Goal: Task Accomplishment & Management: Use online tool/utility

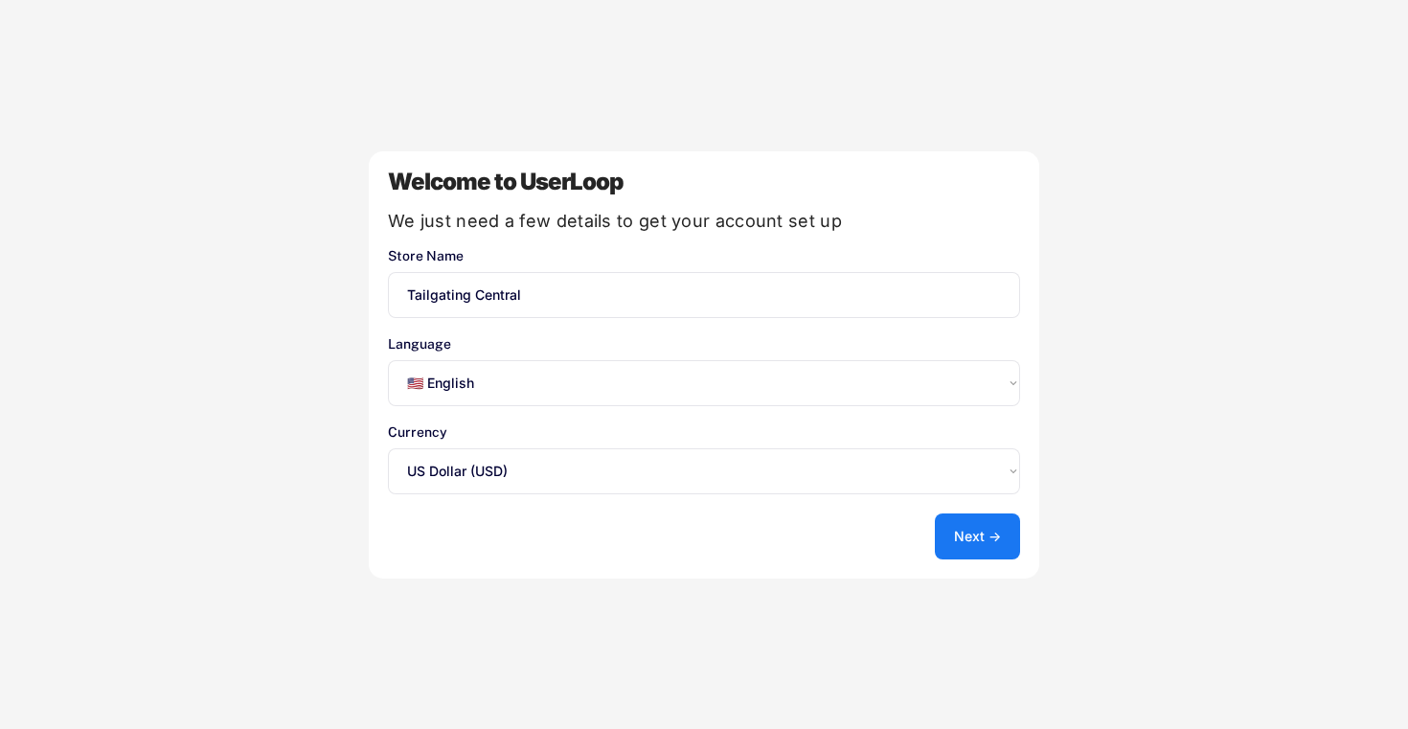
select select ""en""
select select ""1348695171700984260__LOOKUP__1635527639547x175194367885836100""
click at [990, 526] on button "Next →" at bounding box center [977, 537] width 85 height 46
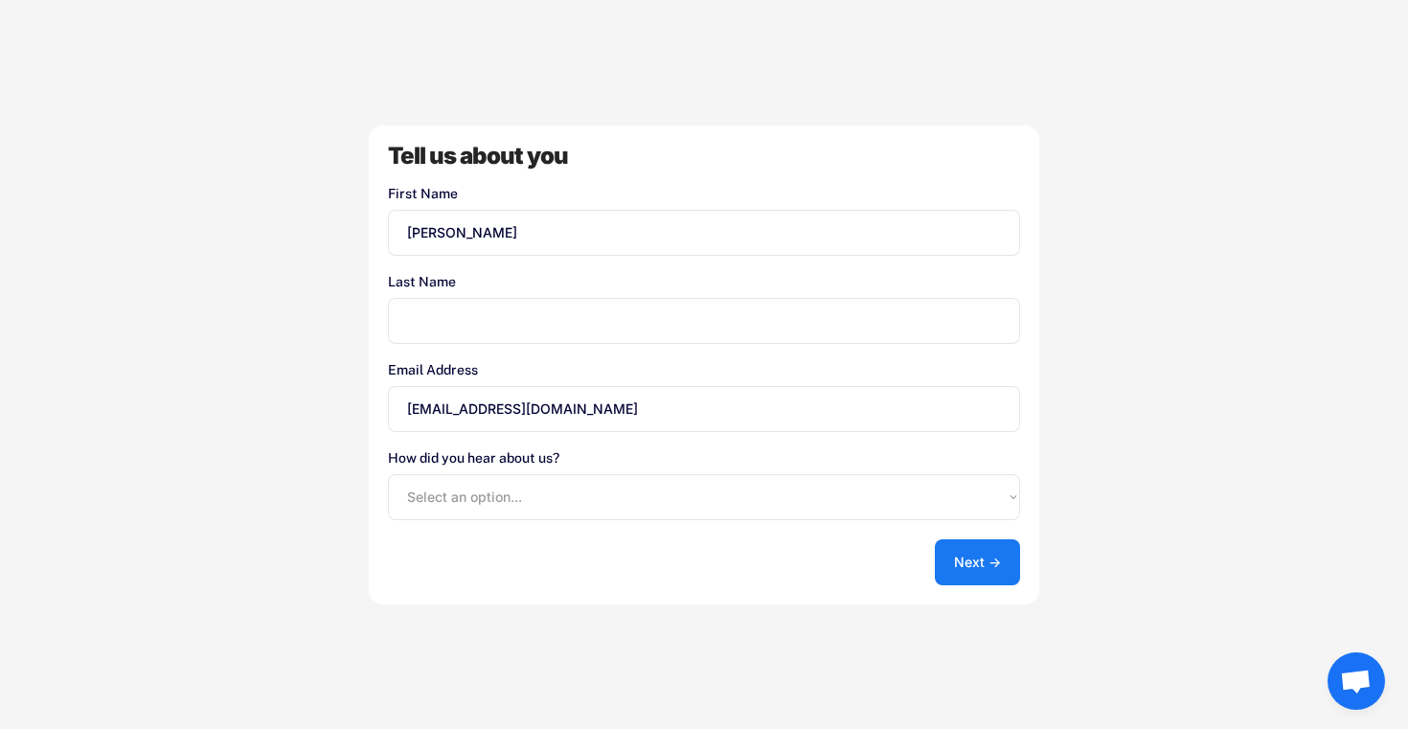
type input "Katherine"
type input "Montgomery"
select select ""shopify_app_store""
click at [955, 561] on button "Next →" at bounding box center [977, 562] width 85 height 46
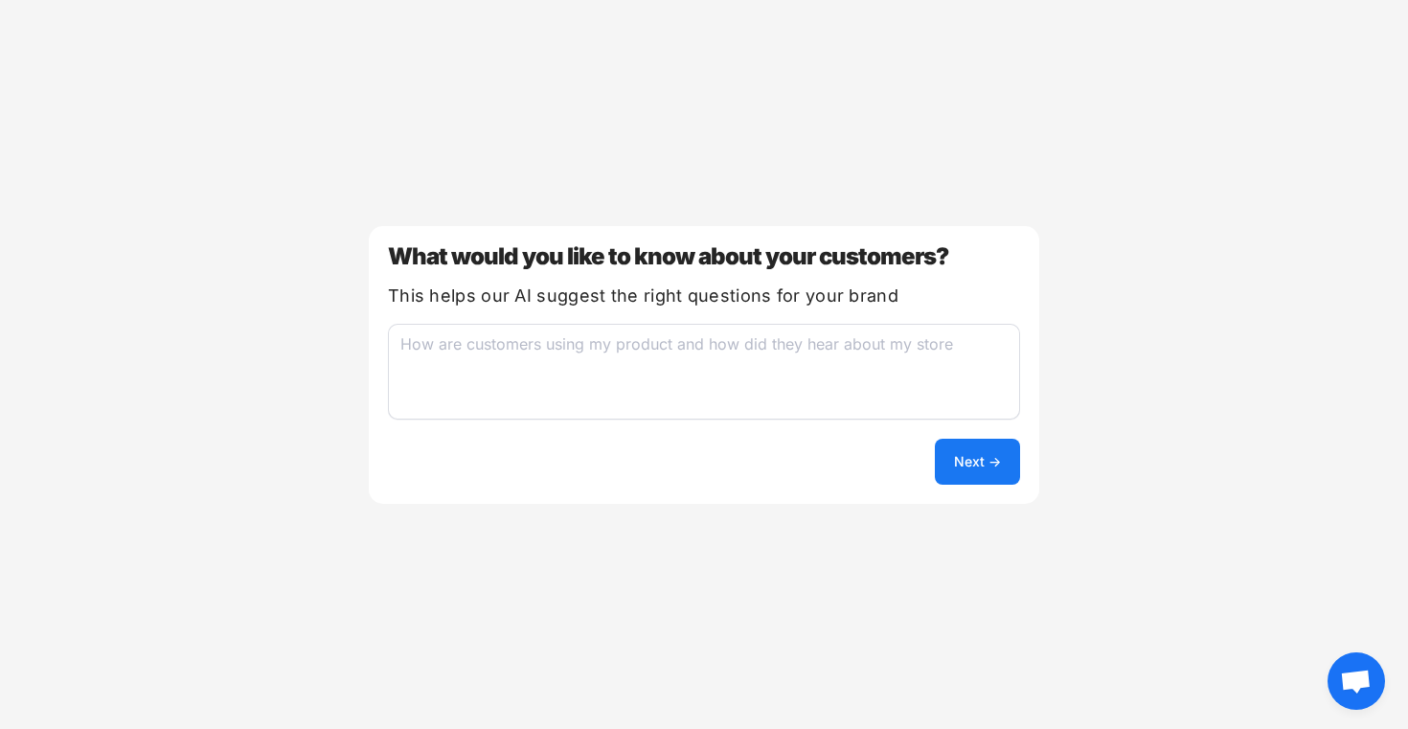
click at [976, 457] on button "Next →" at bounding box center [977, 462] width 85 height 46
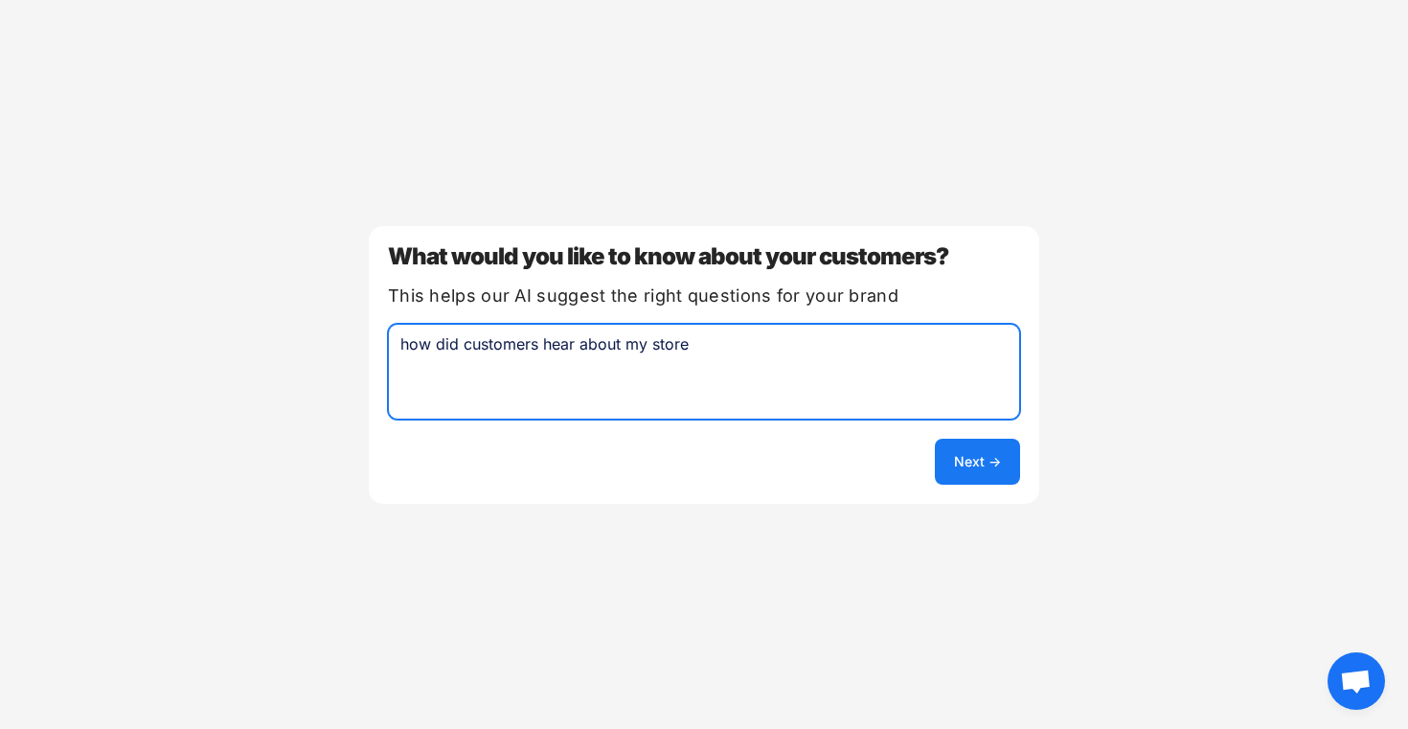
type textarea "how did customers hear about my store"
click at [998, 457] on button "Next →" at bounding box center [977, 462] width 85 height 46
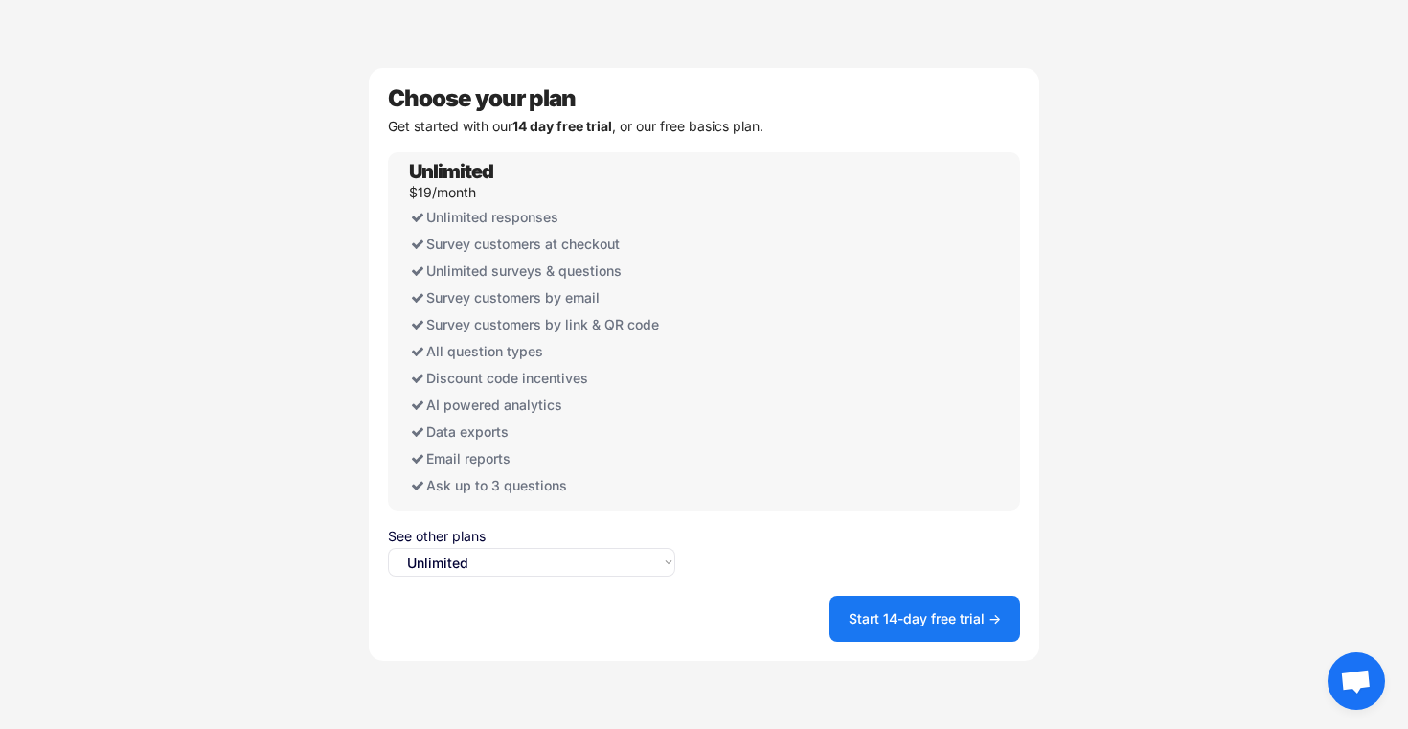
select select ""free0""
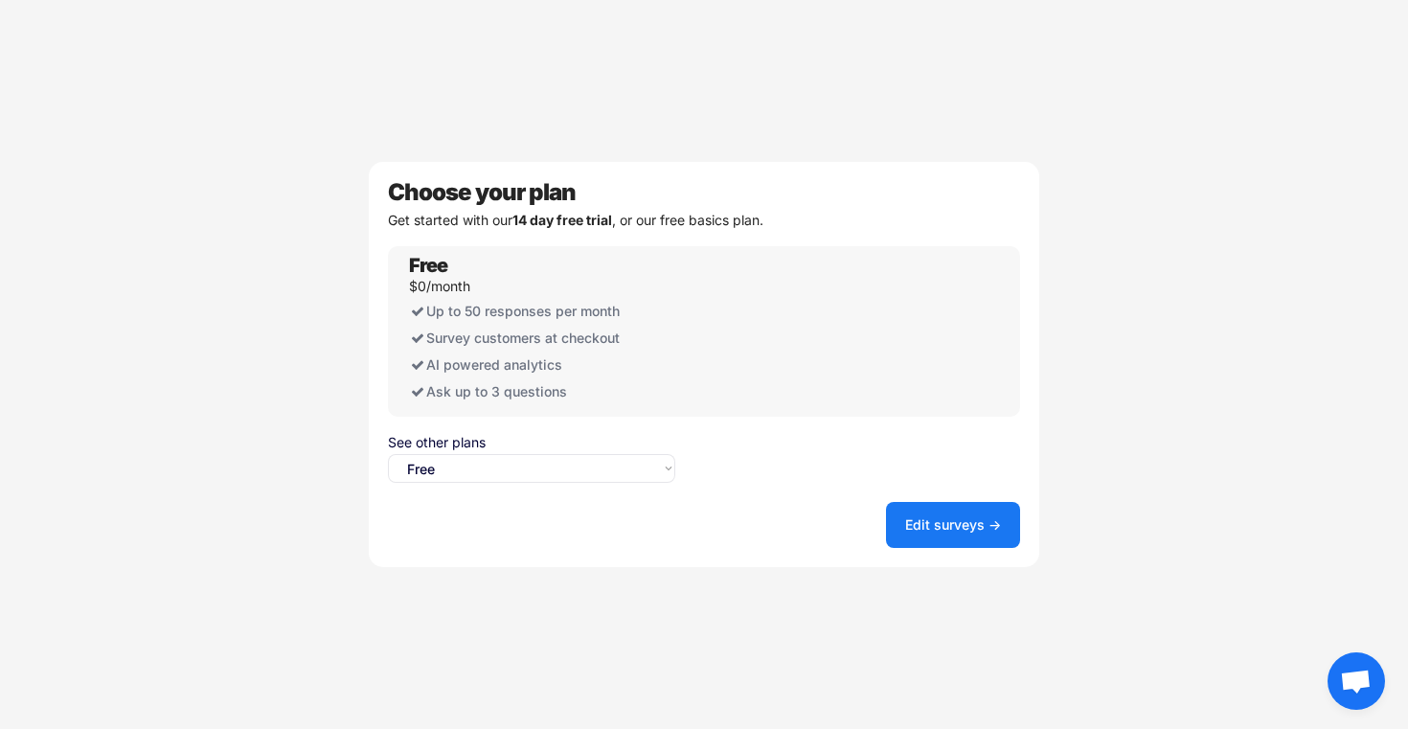
click at [916, 527] on button "Edit surveys →" at bounding box center [953, 525] width 134 height 46
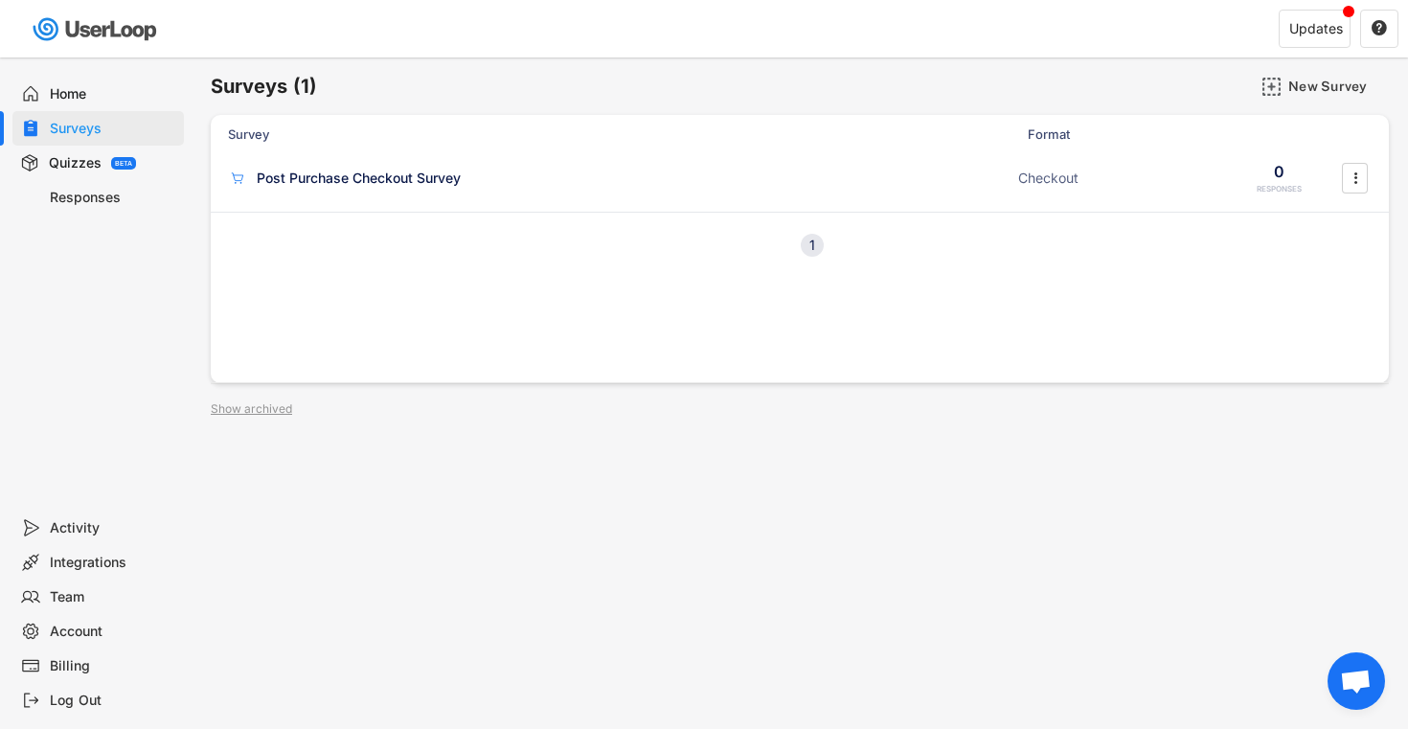
click at [68, 166] on div "Quizzes" at bounding box center [75, 163] width 53 height 18
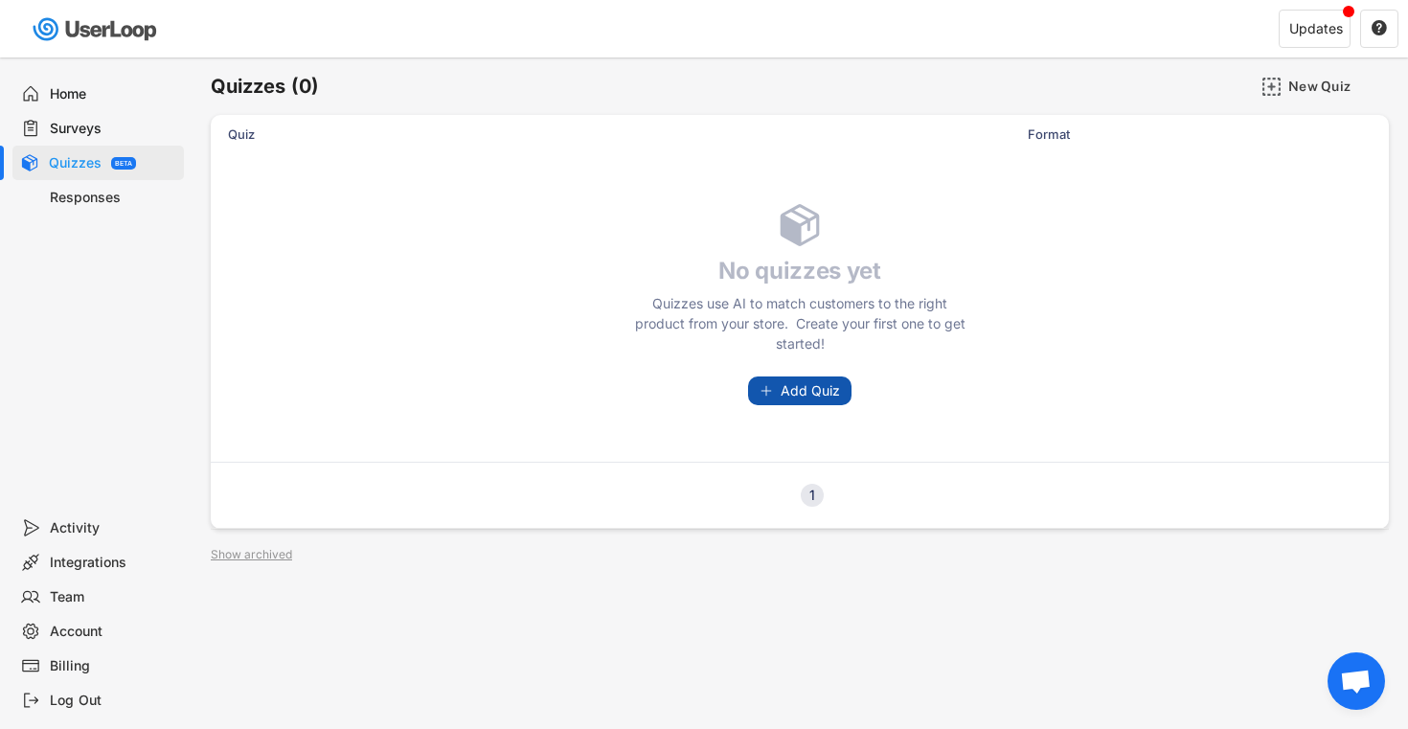
click at [814, 399] on button "Add Quiz" at bounding box center [799, 391] width 103 height 29
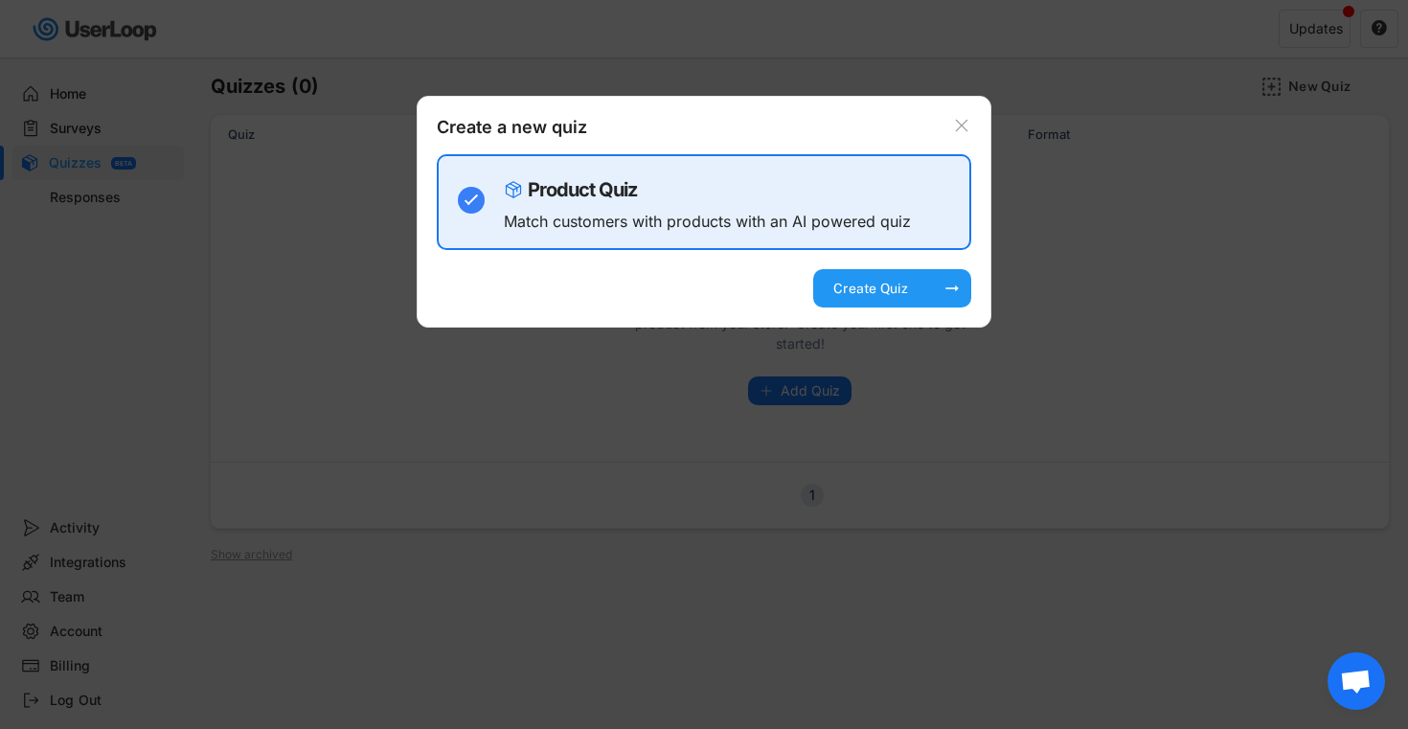
click at [930, 281] on div "Create Quiz arrow_right_alt" at bounding box center [892, 288] width 158 height 38
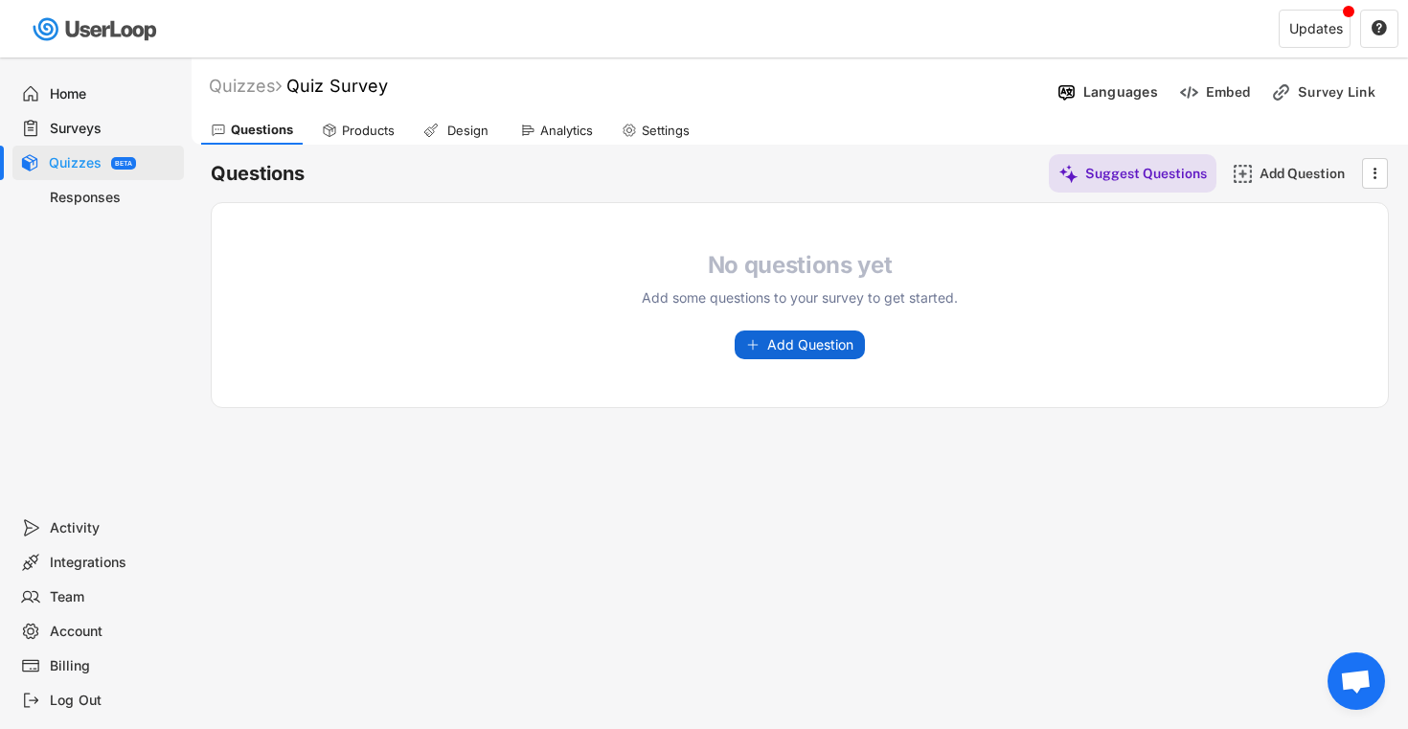
click at [792, 346] on span "Add Question" at bounding box center [810, 344] width 86 height 13
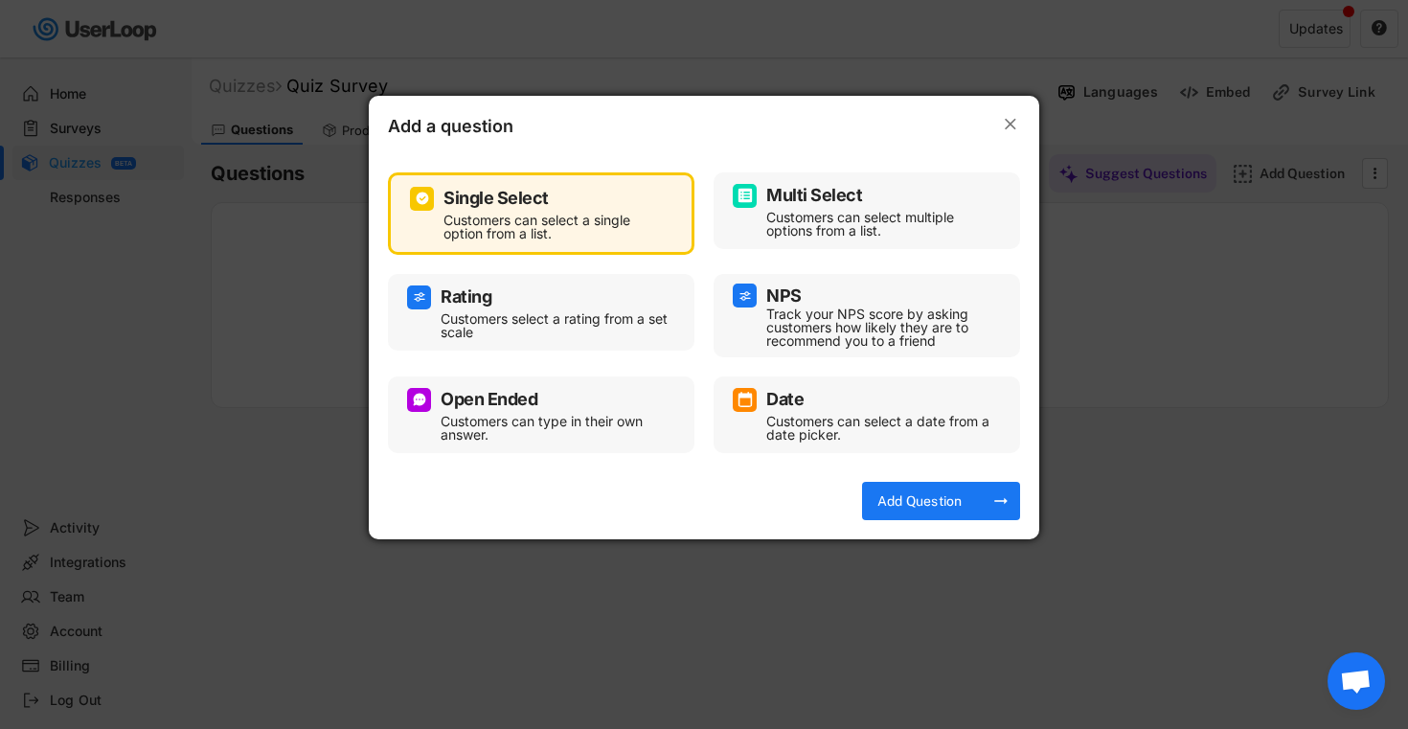
click at [817, 214] on div "Customers can select multiple options from a list." at bounding box center [882, 224] width 230 height 27
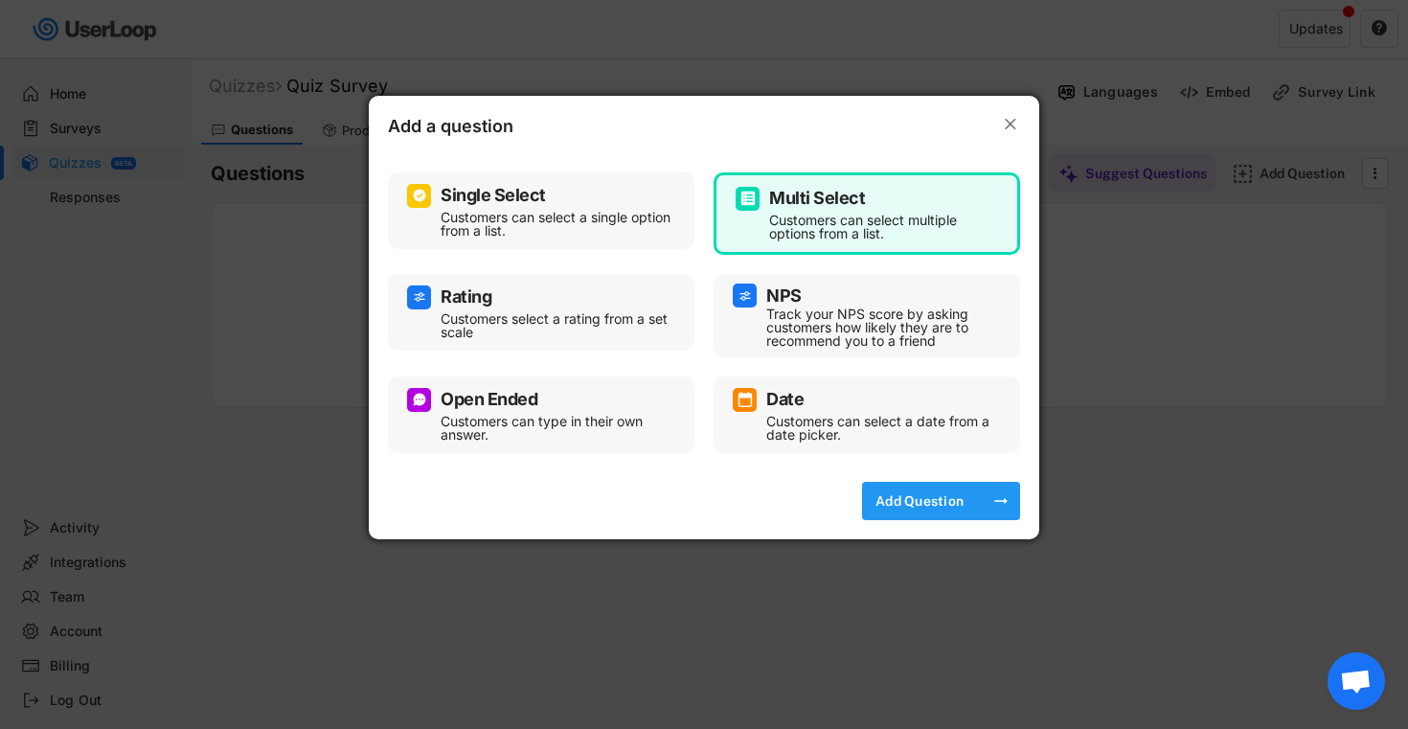
click at [898, 492] on div "Add Question" at bounding box center [920, 500] width 96 height 17
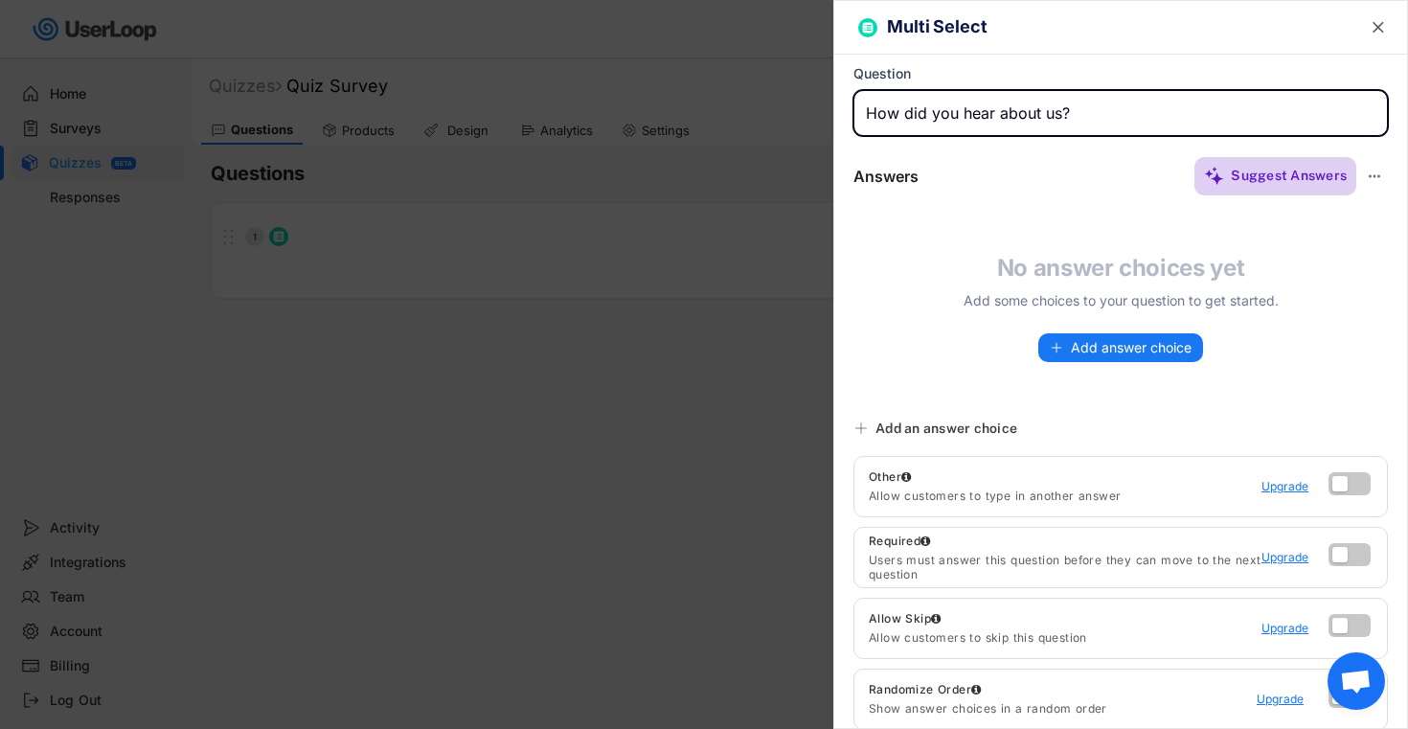
type input "How did you hear about us?"
click at [1212, 187] on div "Suggest Answers" at bounding box center [1276, 176] width 162 height 38
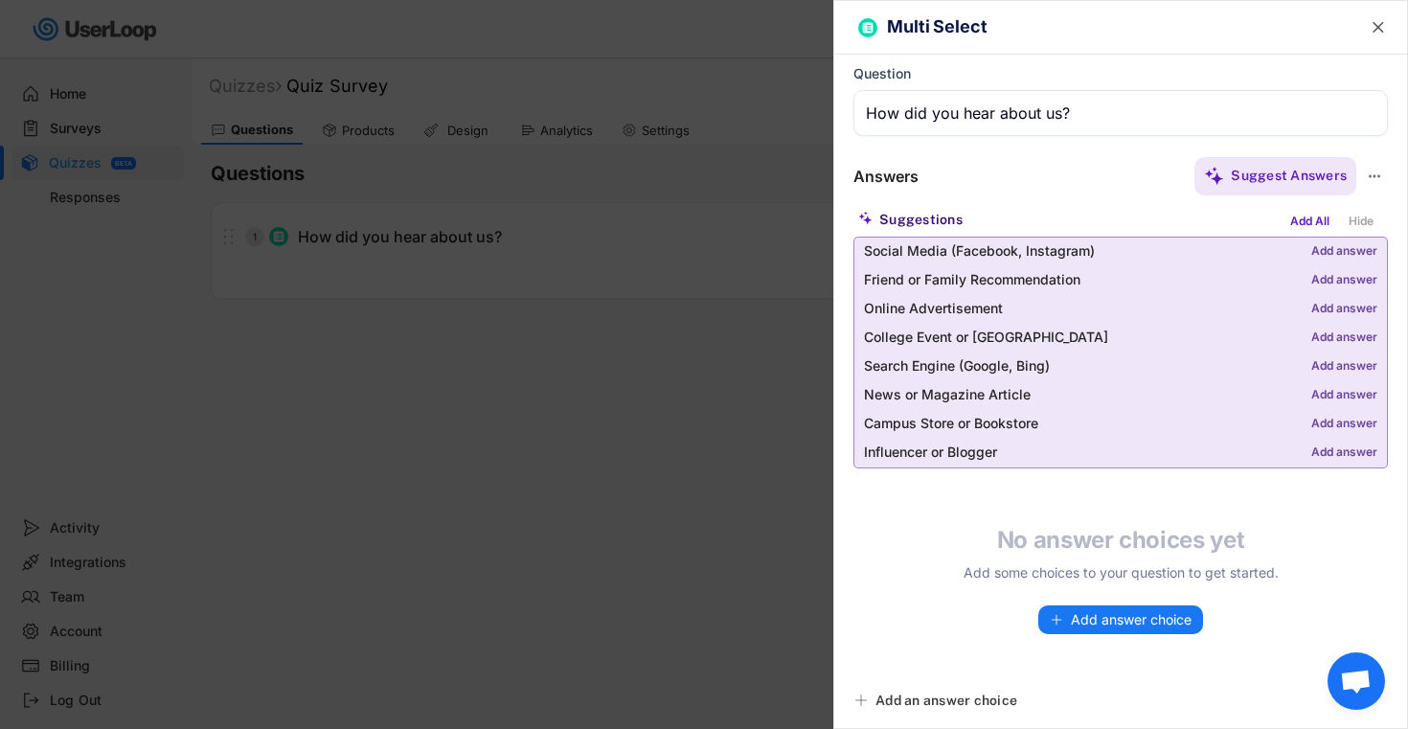
click at [1365, 248] on div "Add answer" at bounding box center [1345, 251] width 66 height 13
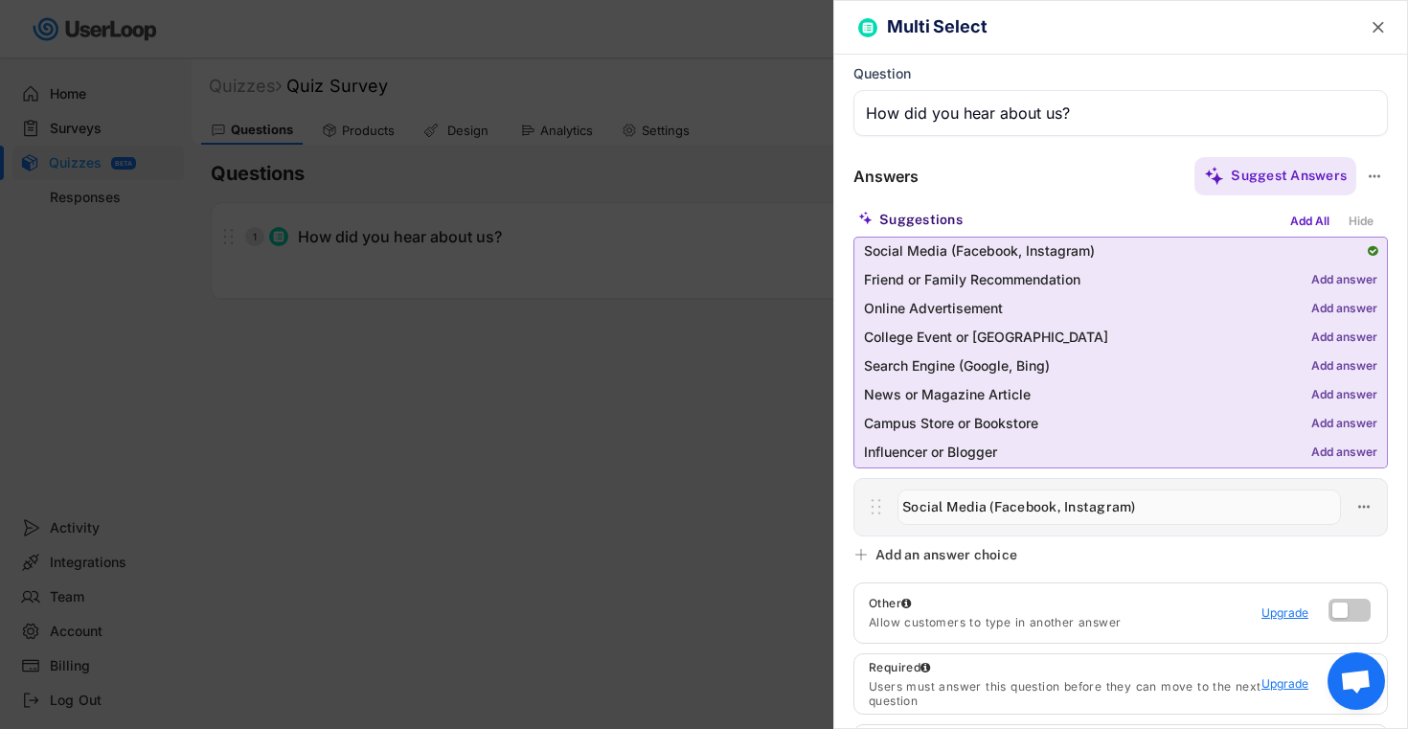
click at [1361, 282] on div "Add answer" at bounding box center [1345, 280] width 66 height 13
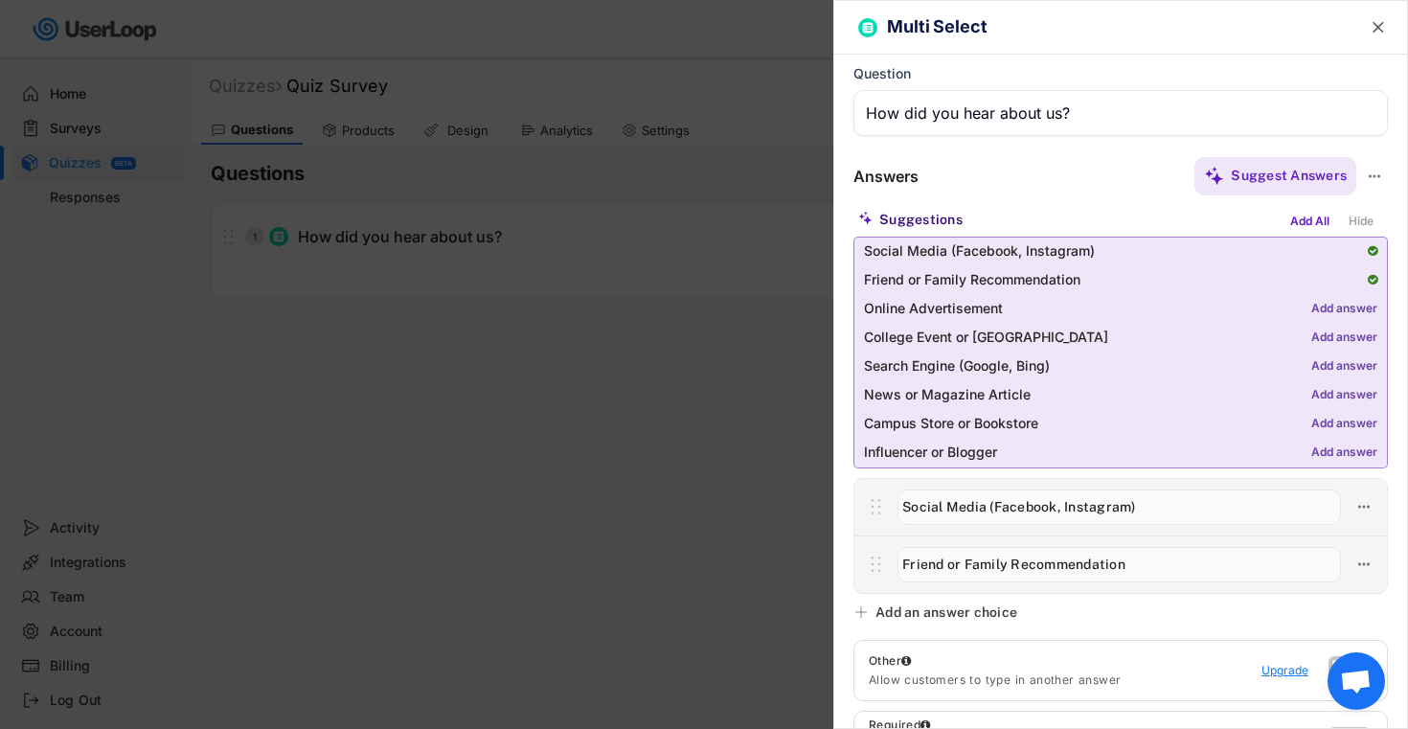
click at [1339, 309] on div "Add answer" at bounding box center [1345, 309] width 66 height 13
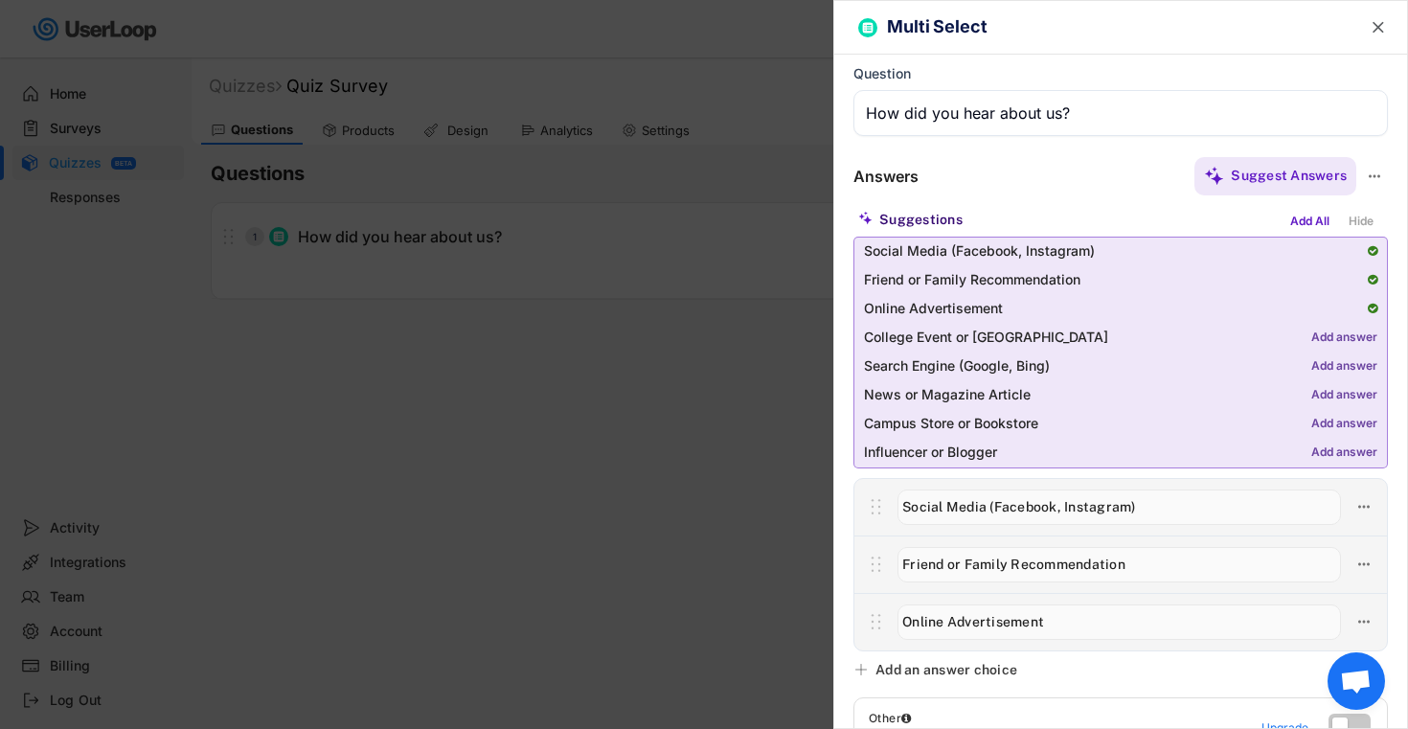
click at [1336, 368] on div "Add answer" at bounding box center [1345, 366] width 66 height 13
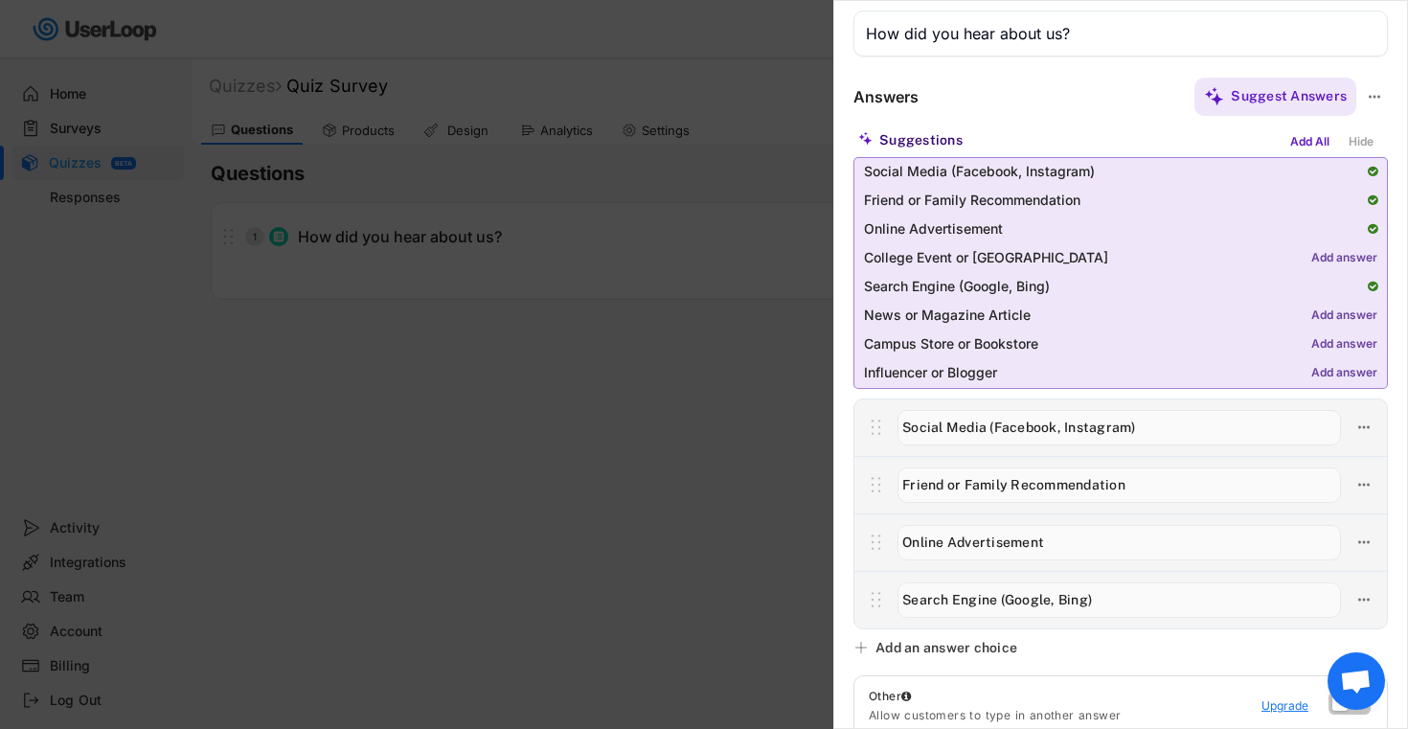
scroll to position [75, 0]
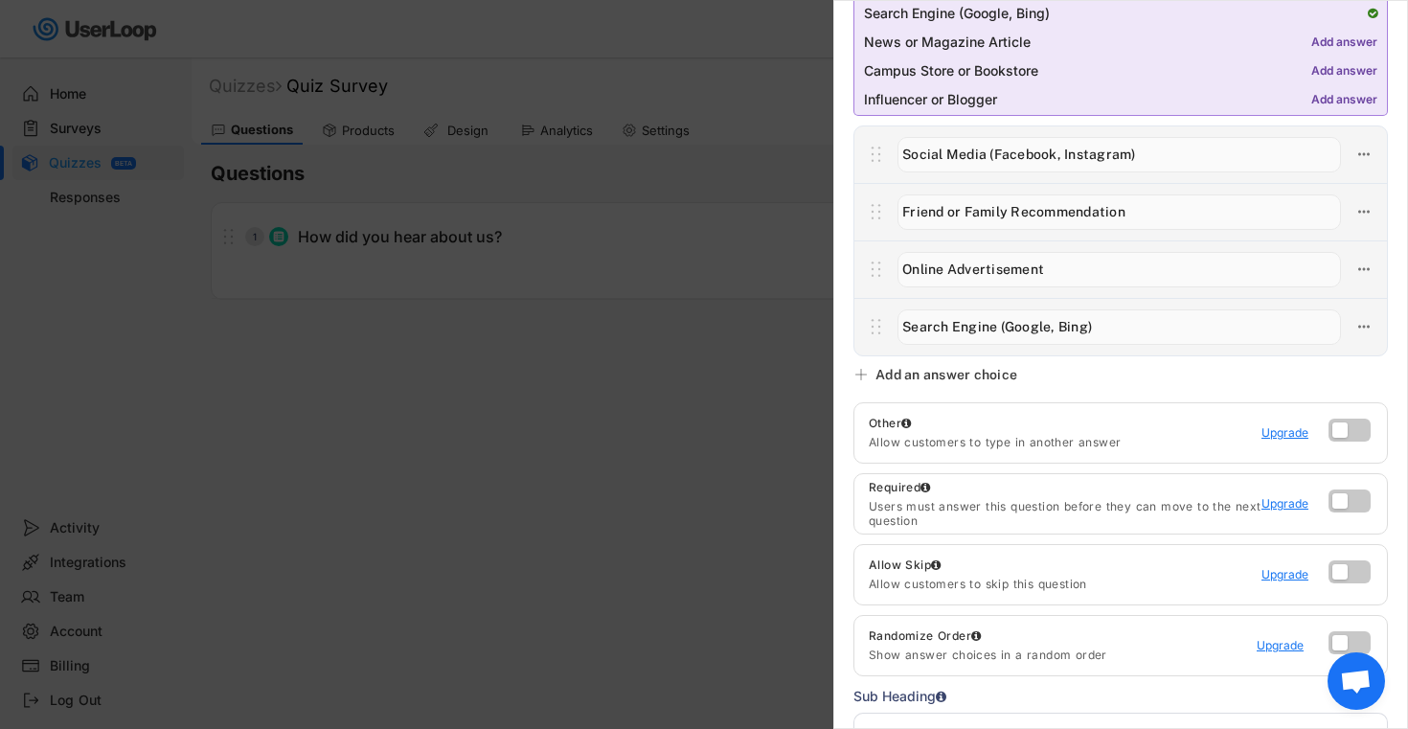
click at [883, 369] on div "Add an answer choice" at bounding box center [947, 374] width 142 height 17
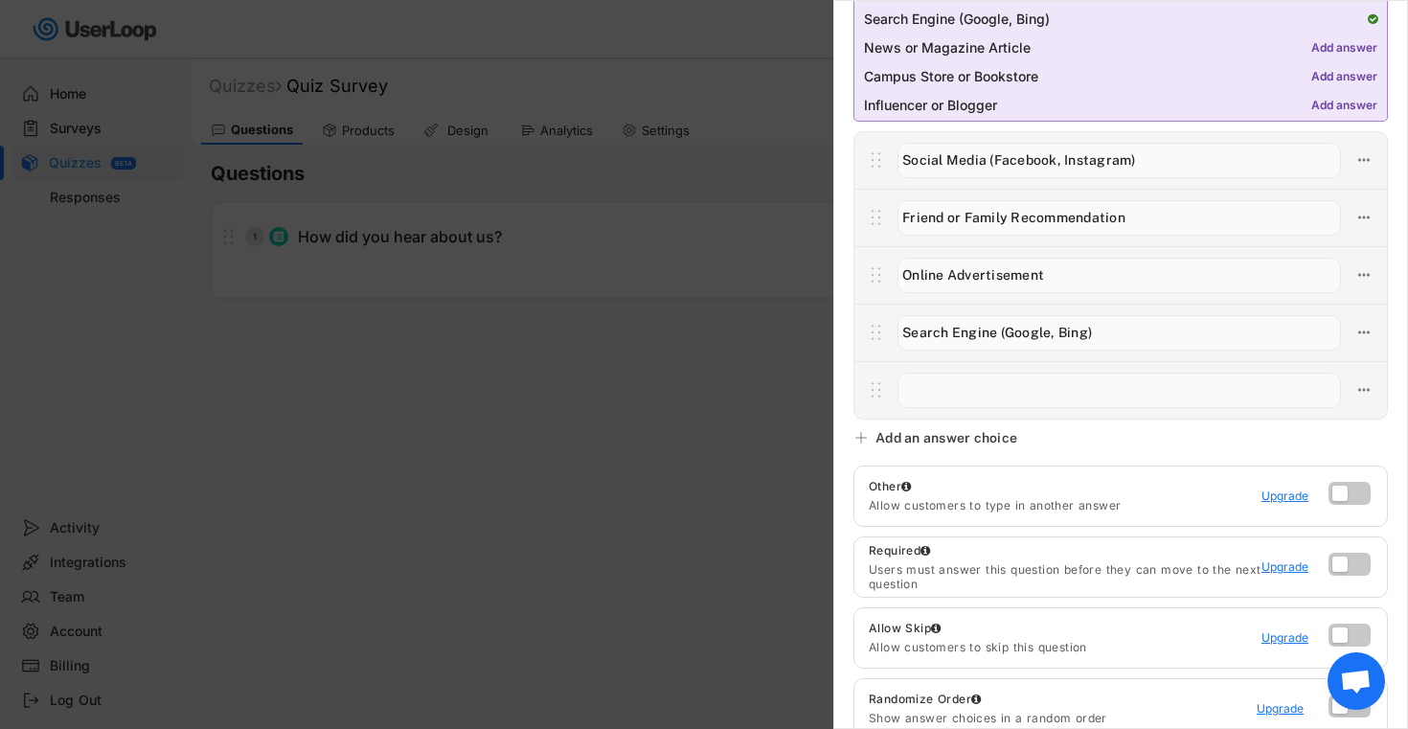
scroll to position [346, 0]
type input "Shopped with us online before"
click at [912, 442] on div "Add an answer choice" at bounding box center [947, 438] width 142 height 17
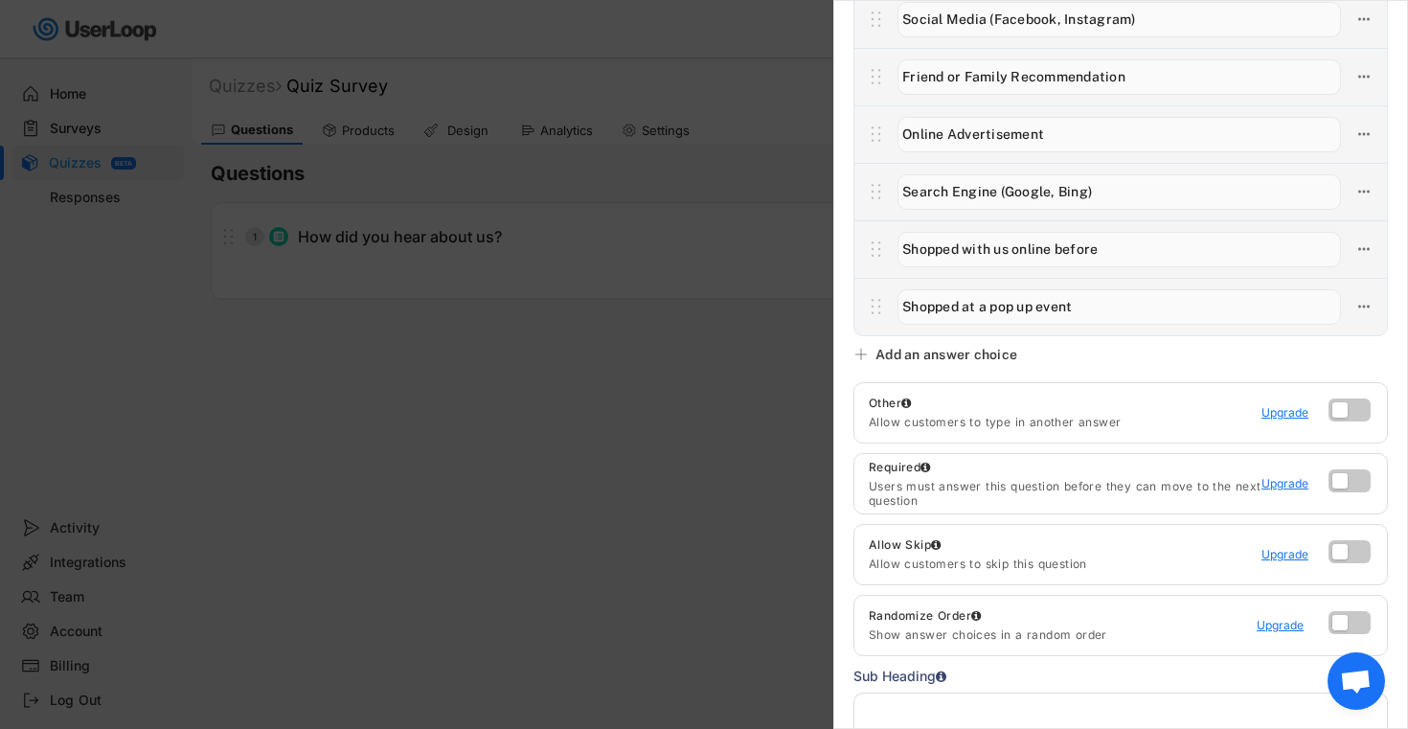
scroll to position [466, 0]
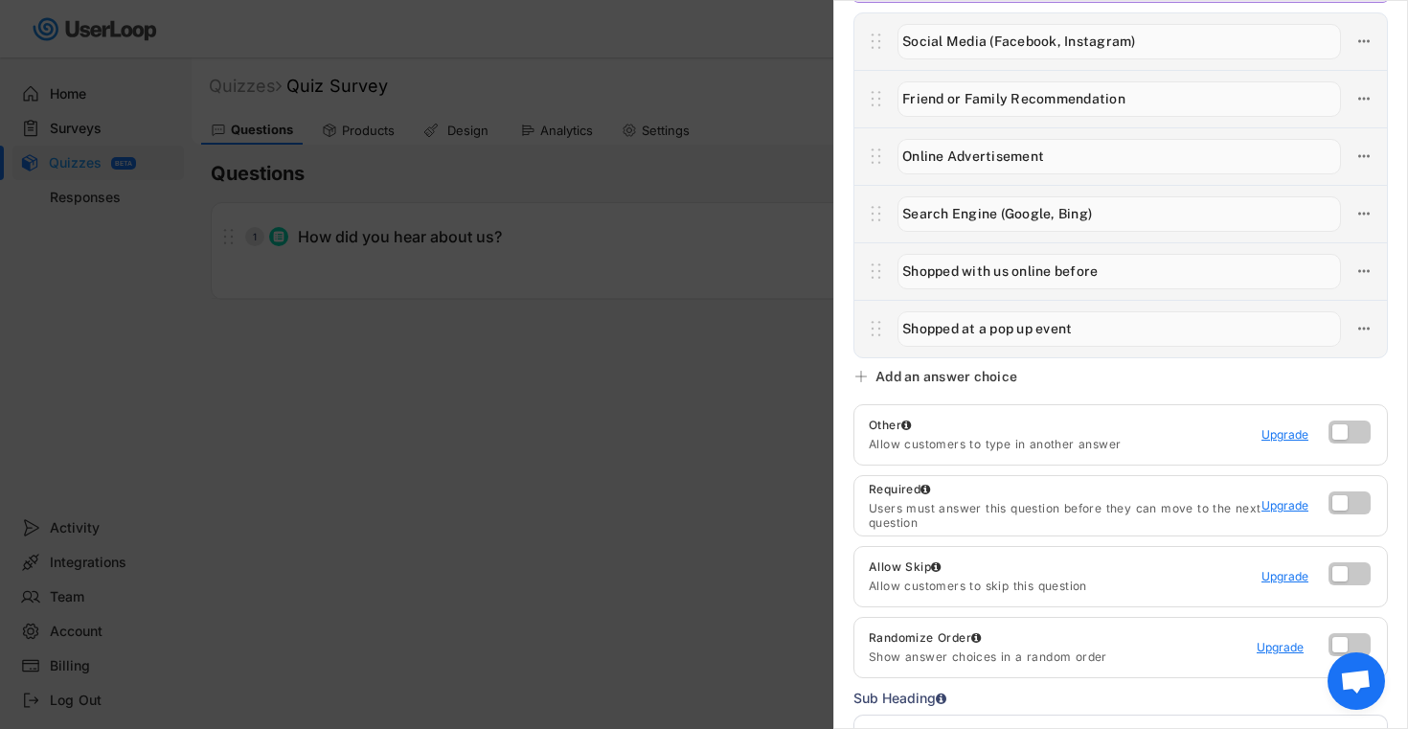
type input "Shopped at a pop up event"
click at [1128, 368] on div "Multi Select  Question Answers Suggest Answers Suggestions Add All Hide Social…" at bounding box center [1121, 364] width 575 height 729
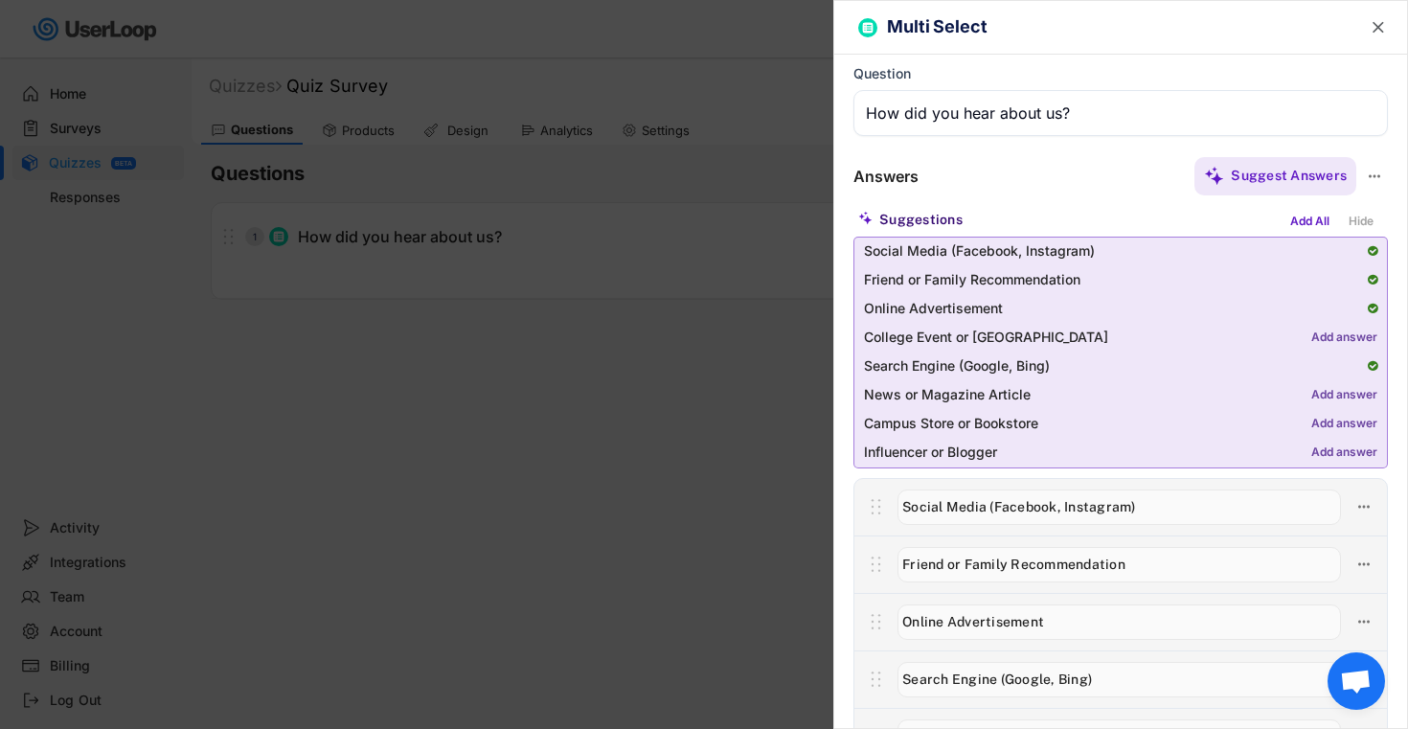
scroll to position [0, 0]
click at [1380, 33] on text "" at bounding box center [1378, 27] width 11 height 20
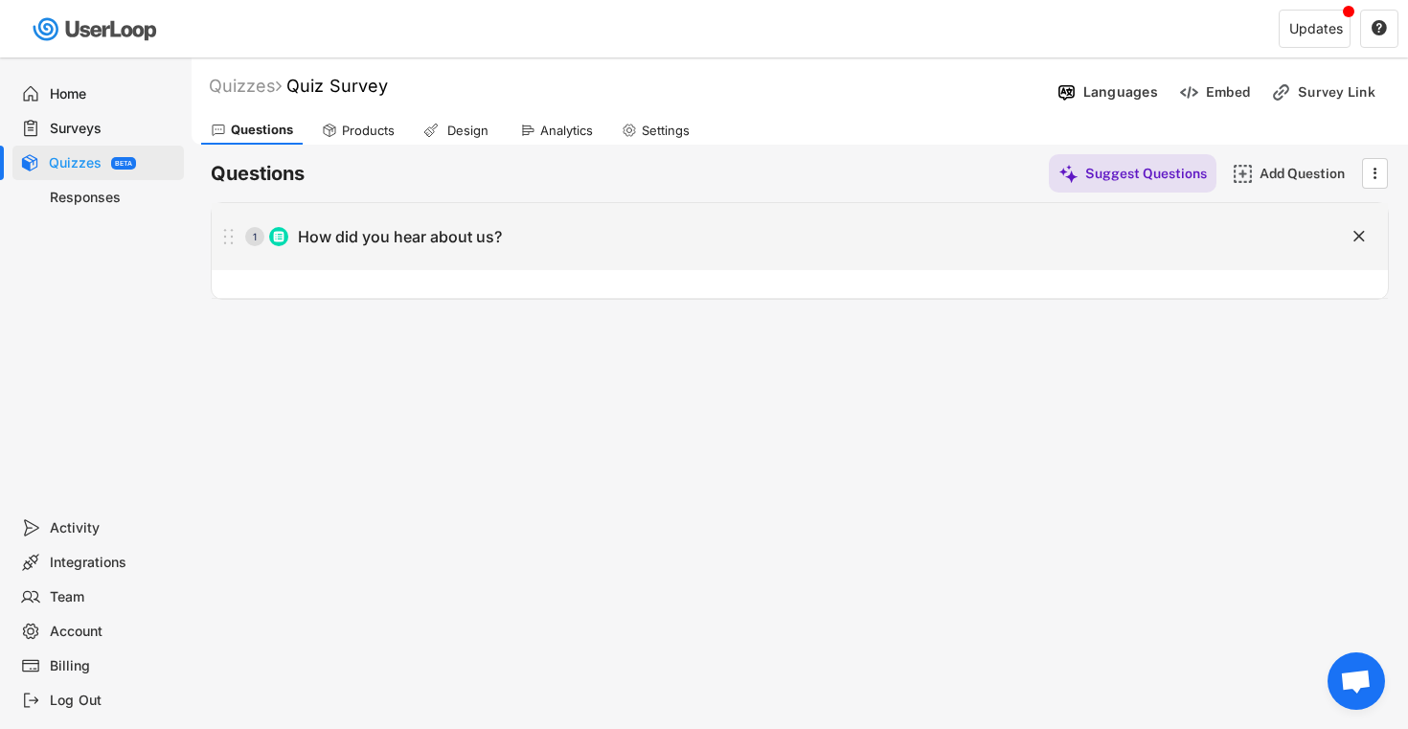
click at [493, 245] on div "How did you hear about us?" at bounding box center [400, 237] width 204 height 20
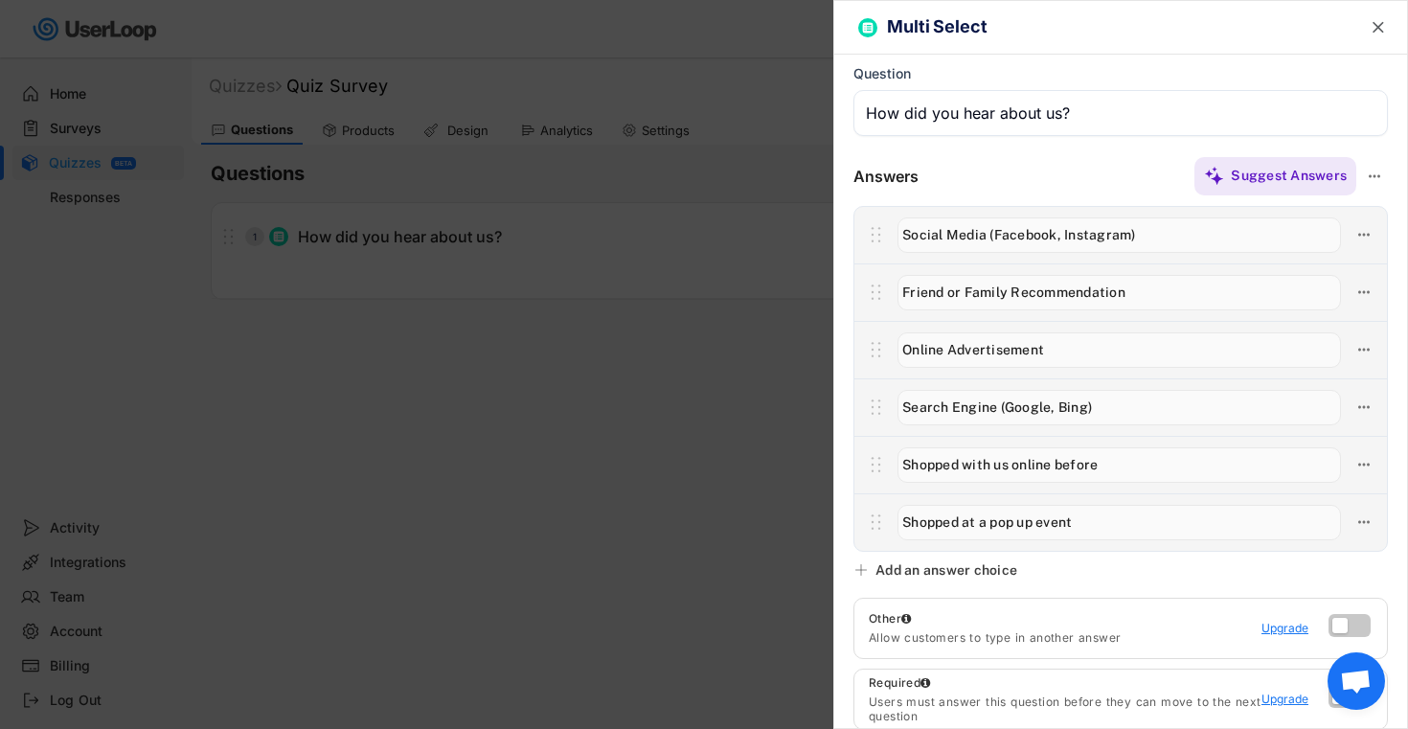
click at [1378, 24] on text "" at bounding box center [1378, 27] width 11 height 20
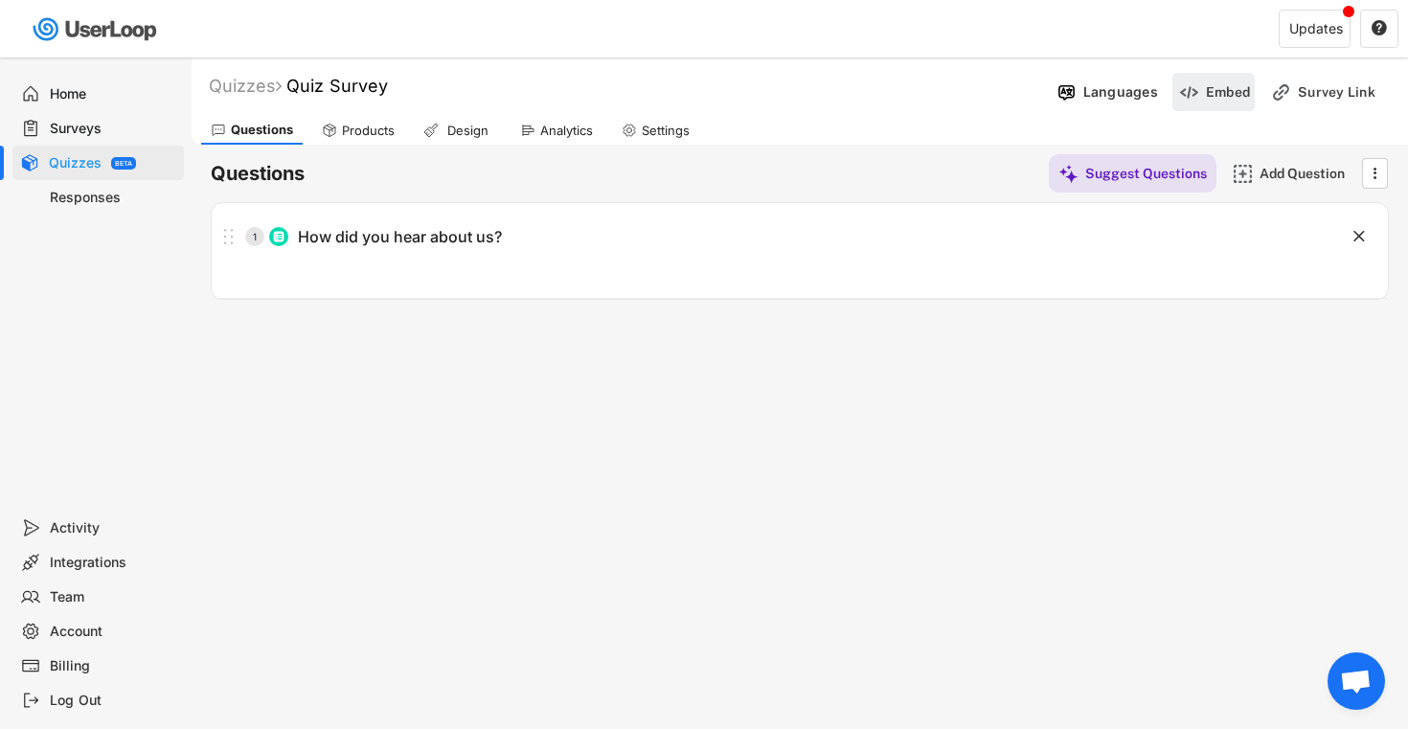
click at [1203, 94] on div "Embed" at bounding box center [1214, 92] width 82 height 38
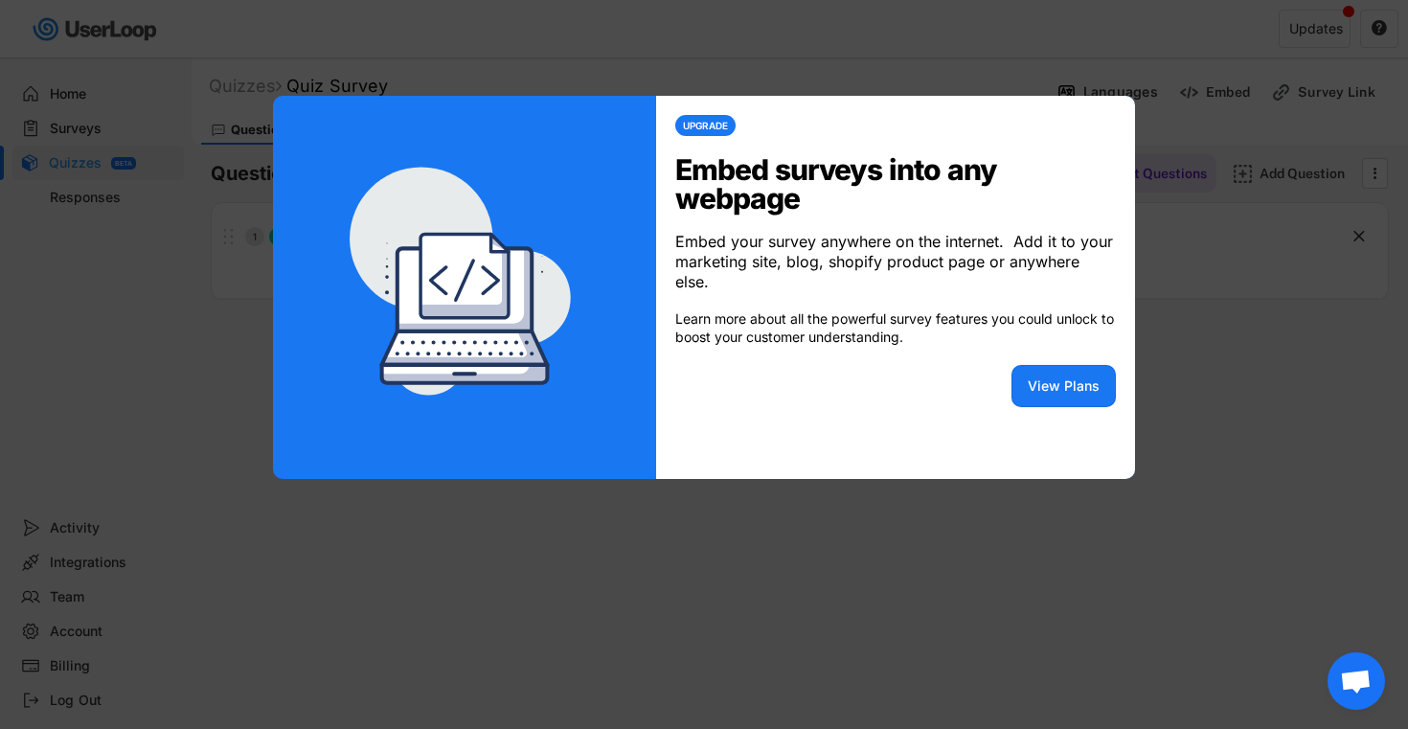
click at [1212, 366] on div at bounding box center [704, 364] width 1408 height 729
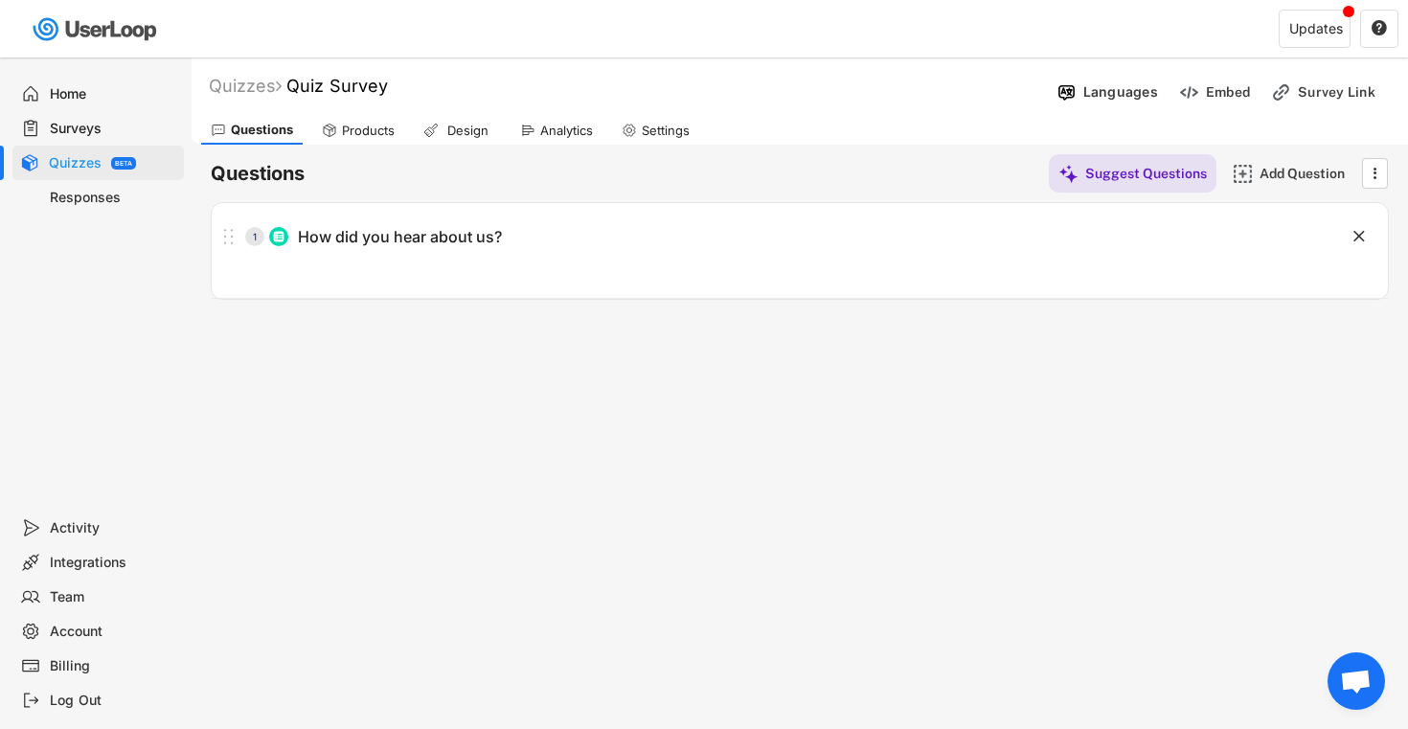
click at [636, 127] on use at bounding box center [629, 130] width 15 height 15
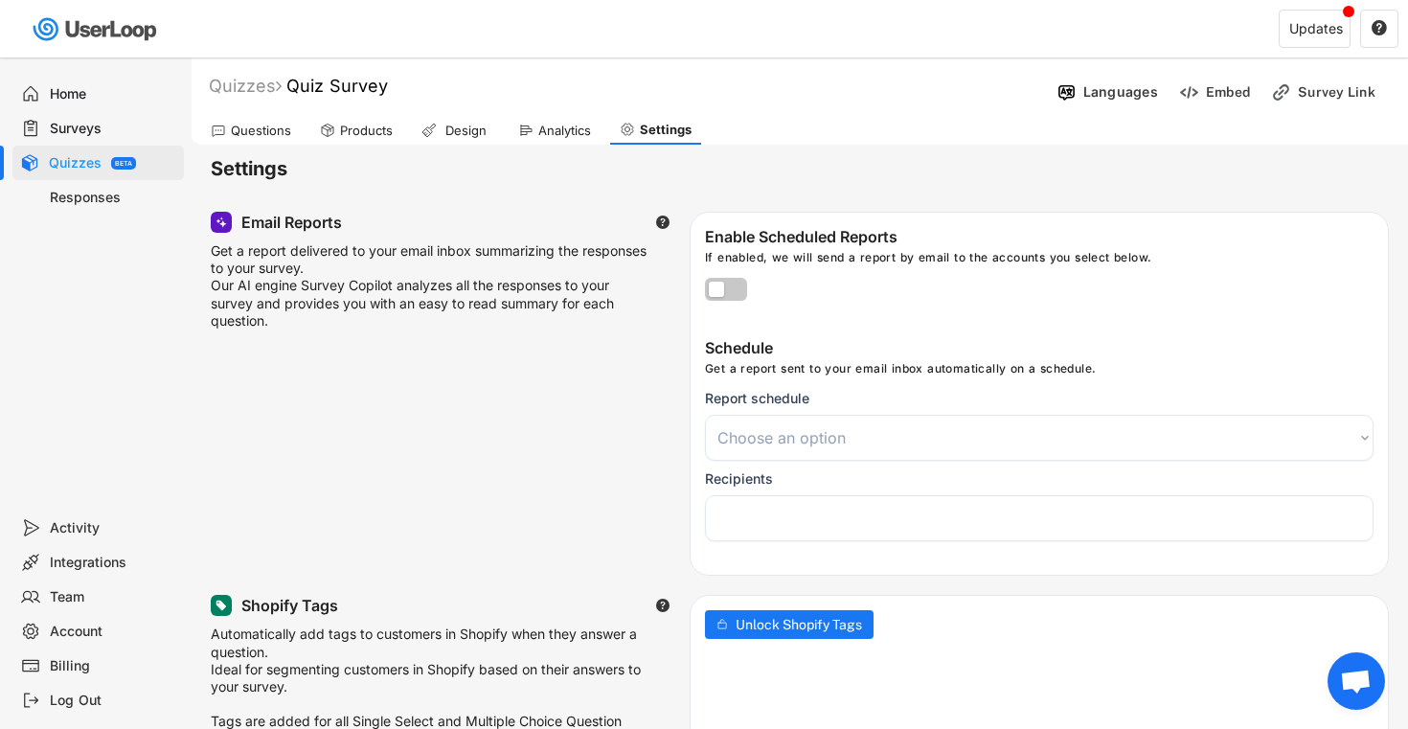
select select
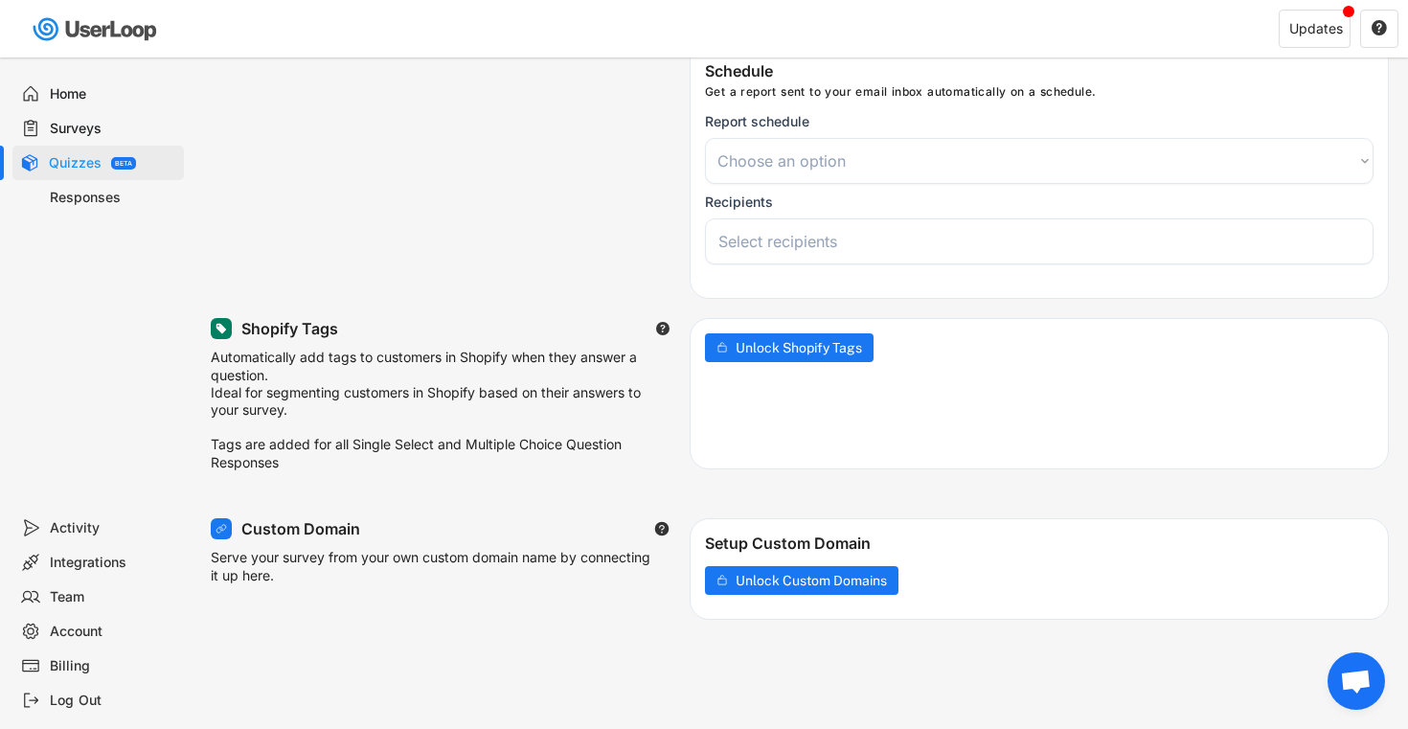
scroll to position [274, 0]
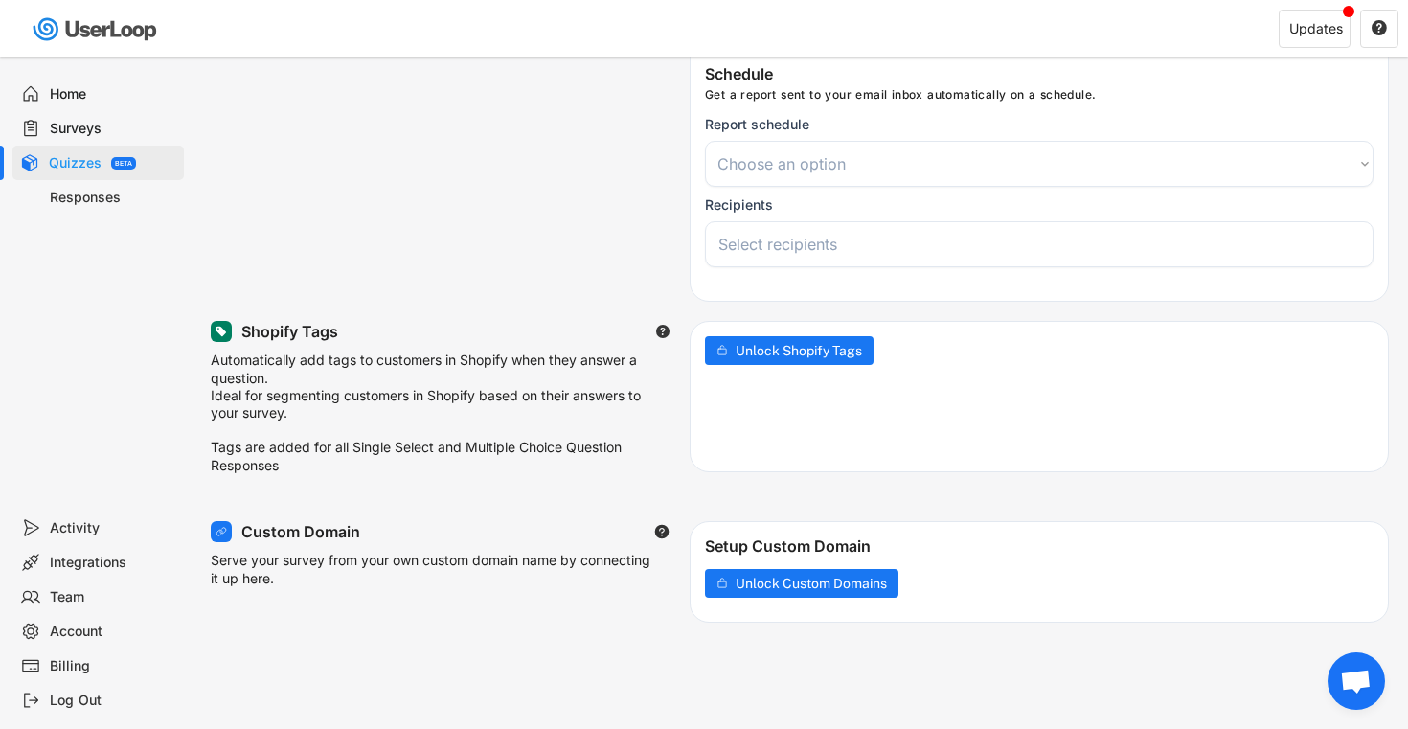
click at [40, 565] on div "Integrations" at bounding box center [98, 562] width 172 height 34
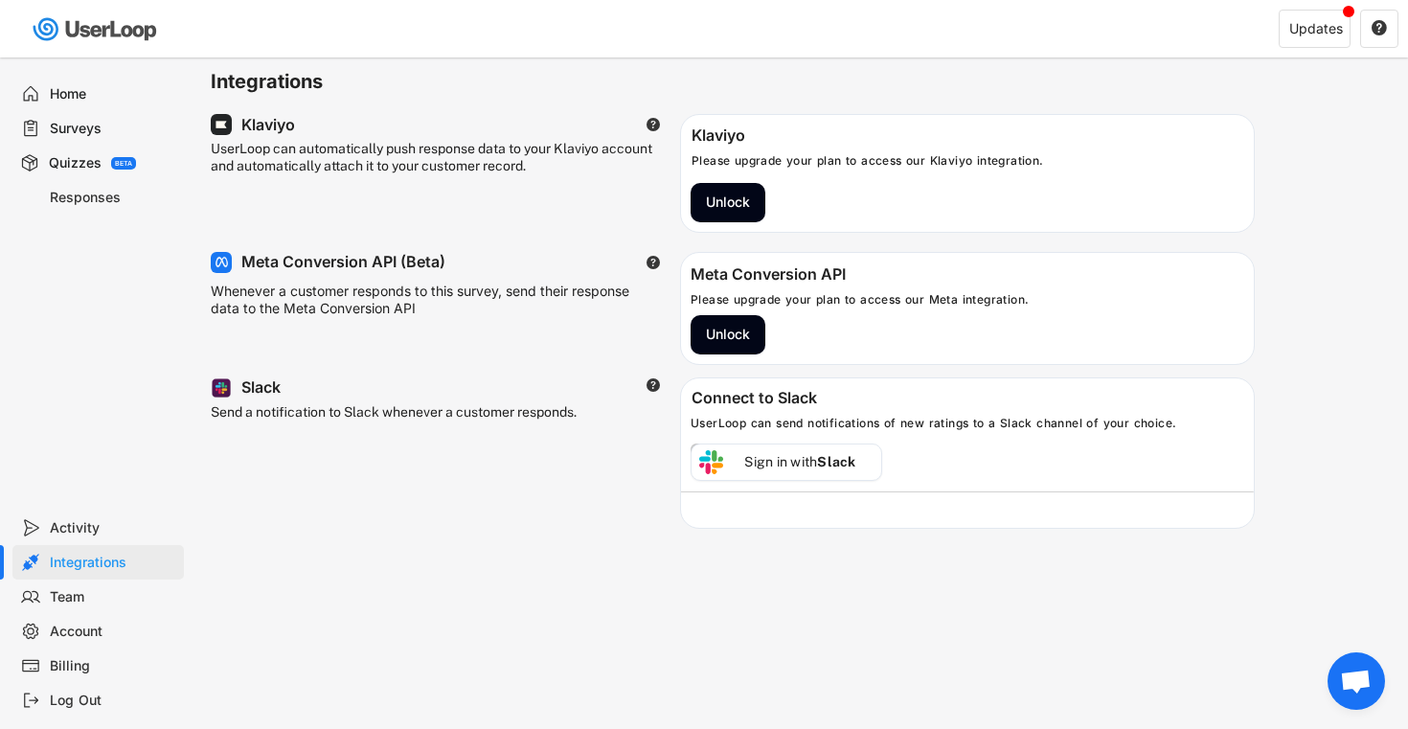
click at [57, 521] on div "Activity" at bounding box center [113, 528] width 126 height 18
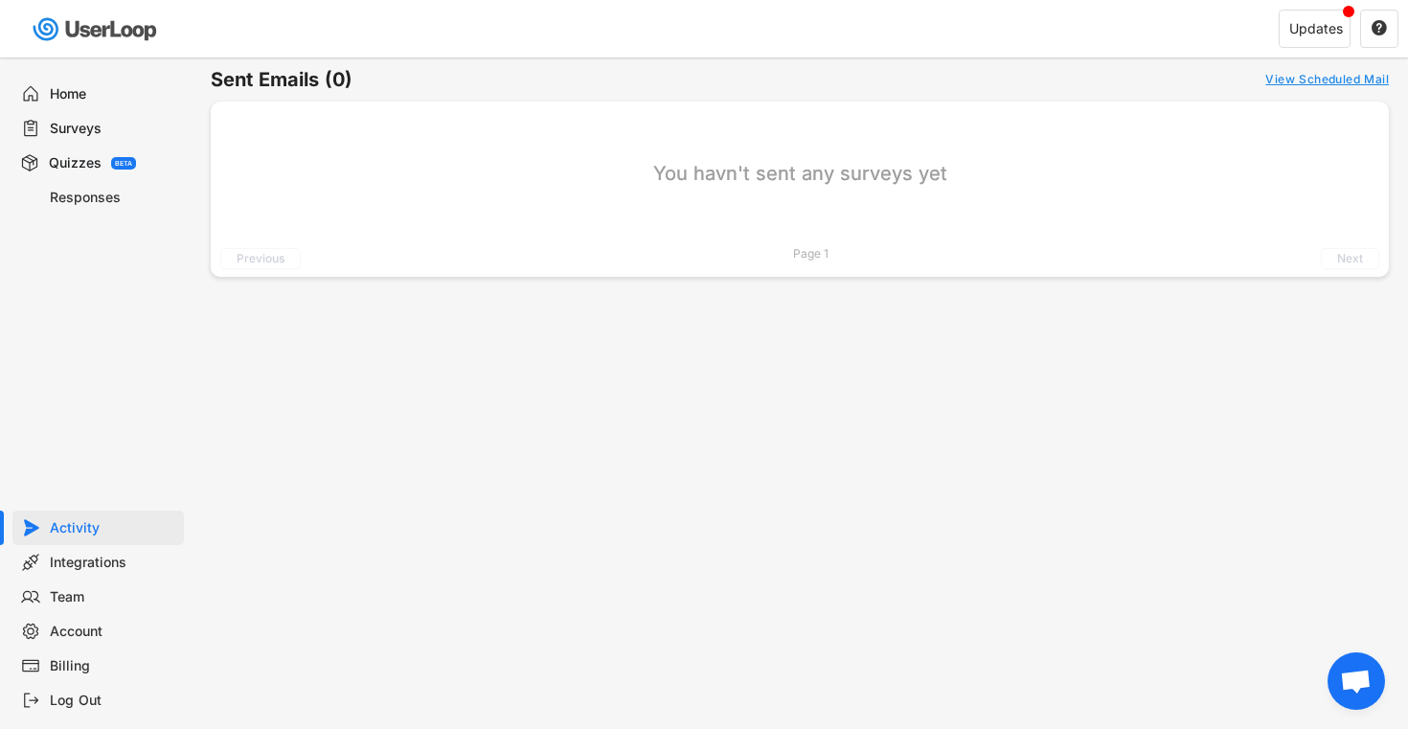
click at [70, 565] on div "Integrations" at bounding box center [113, 563] width 126 height 18
